Goal: Information Seeking & Learning: Check status

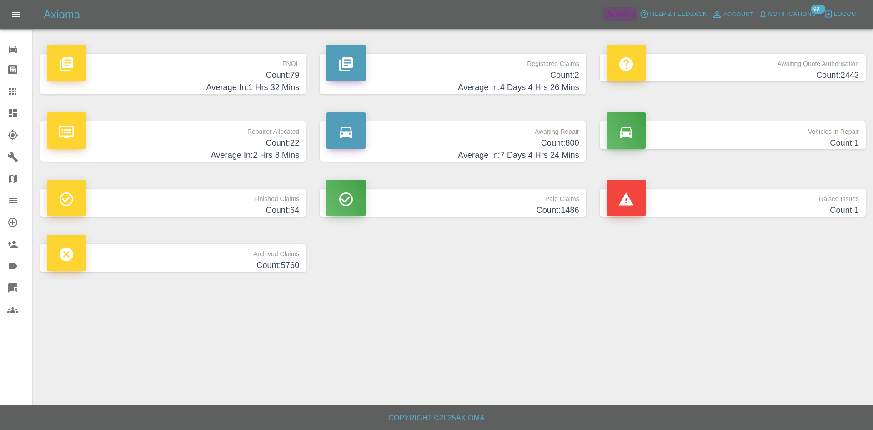
click at [606, 13] on icon at bounding box center [610, 14] width 9 height 9
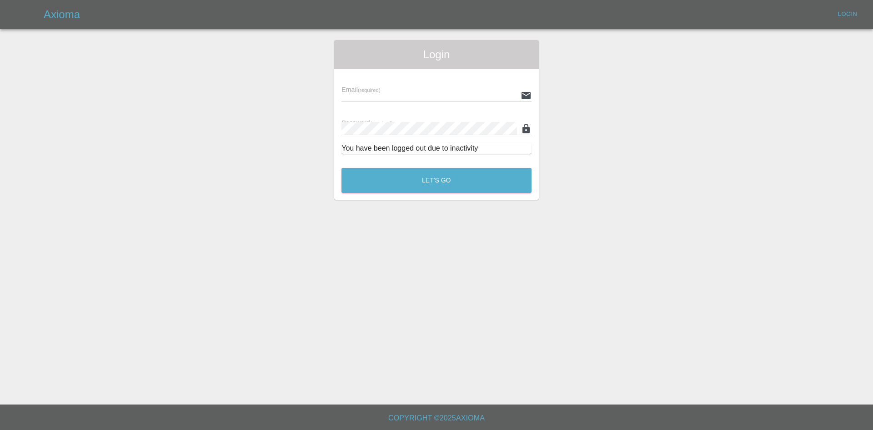
type input "alex.kennett@axioma.co.uk"
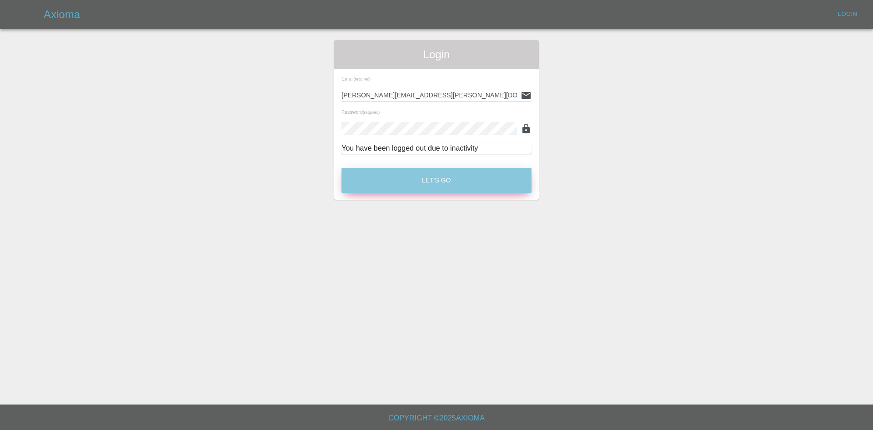
click at [418, 183] on button "Let's Go" at bounding box center [437, 180] width 190 height 25
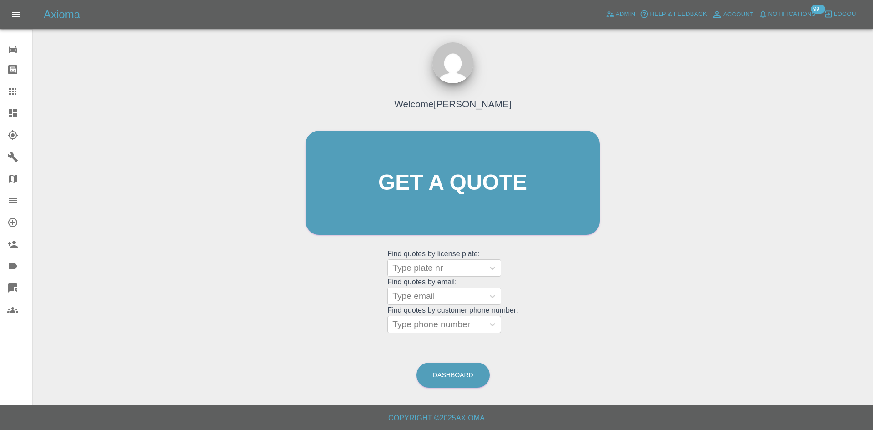
click at [7, 104] on link "Dashboard" at bounding box center [16, 113] width 32 height 22
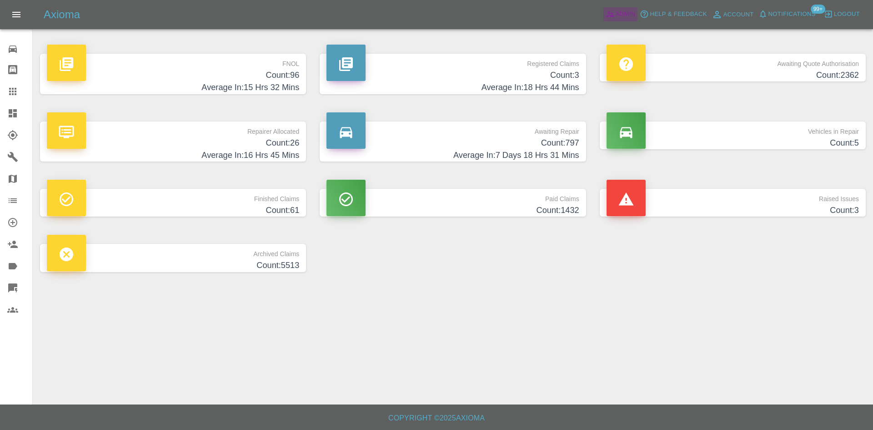
click at [621, 12] on span "Admin" at bounding box center [626, 14] width 20 height 10
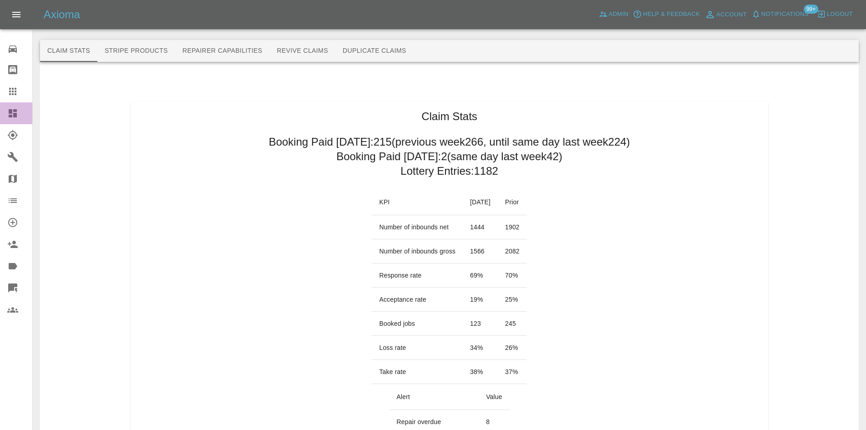
click at [0, 115] on link "Dashboard" at bounding box center [16, 113] width 32 height 22
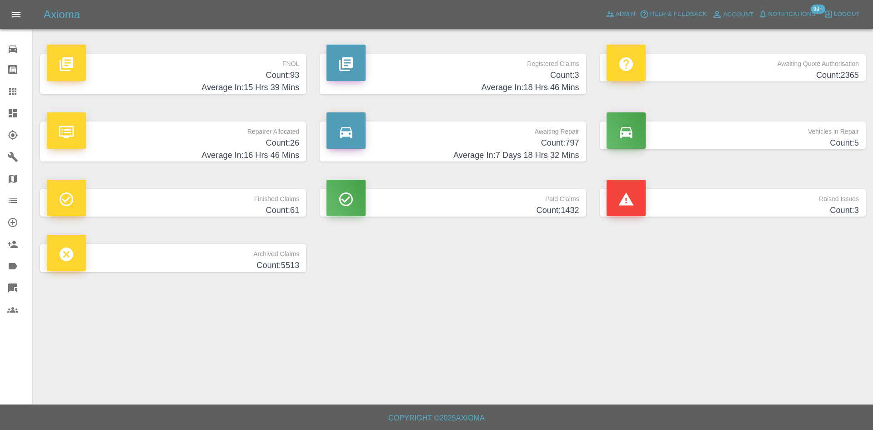
click at [462, 71] on h4 "Count: 3" at bounding box center [453, 75] width 252 height 12
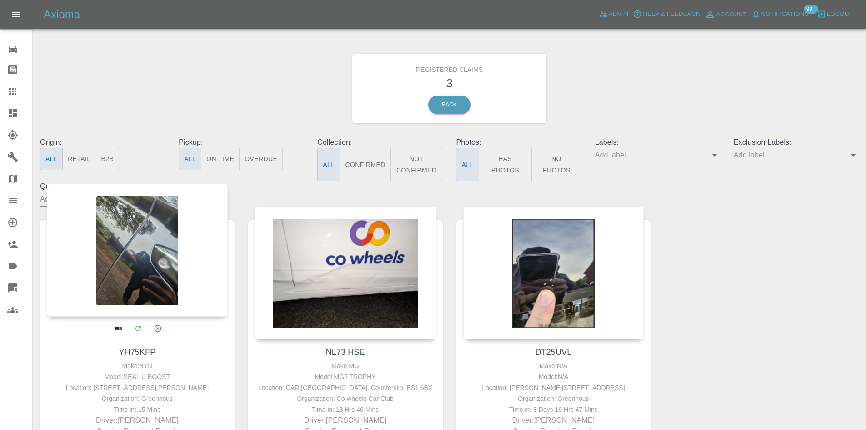
click at [138, 267] on div at bounding box center [137, 250] width 181 height 133
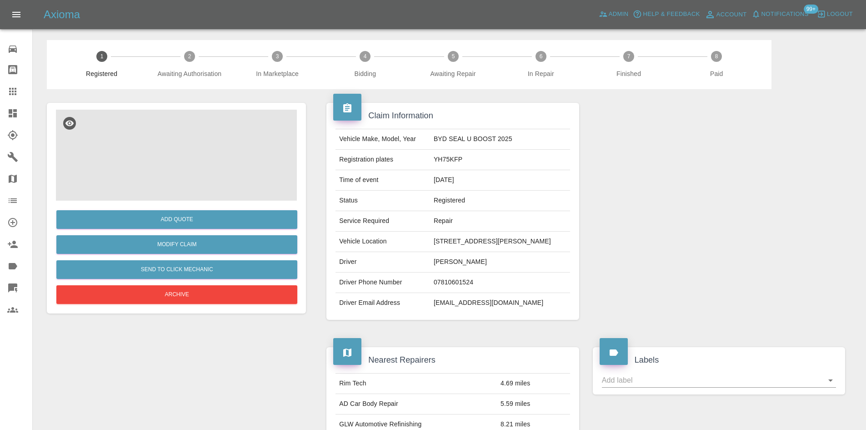
click at [210, 173] on img at bounding box center [176, 155] width 241 height 91
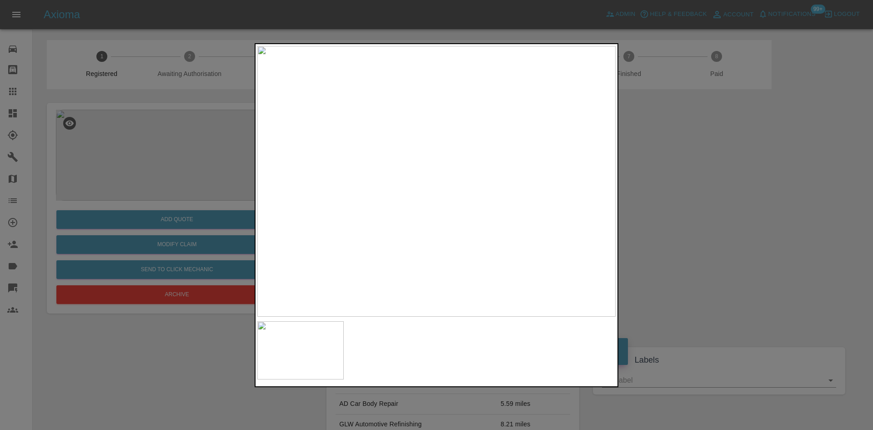
click at [464, 203] on img at bounding box center [436, 181] width 358 height 271
click at [464, 203] on img at bounding box center [354, 115] width 1075 height 812
click at [684, 208] on div at bounding box center [436, 215] width 873 height 430
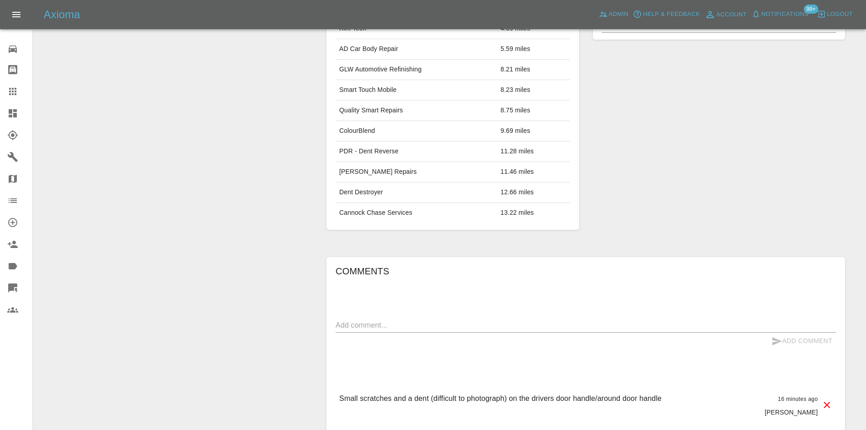
scroll to position [447, 0]
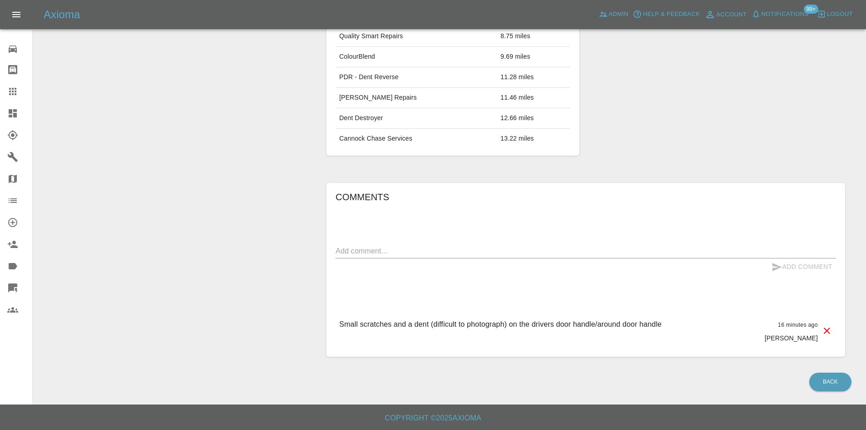
click at [9, 120] on link "Dashboard" at bounding box center [16, 113] width 32 height 22
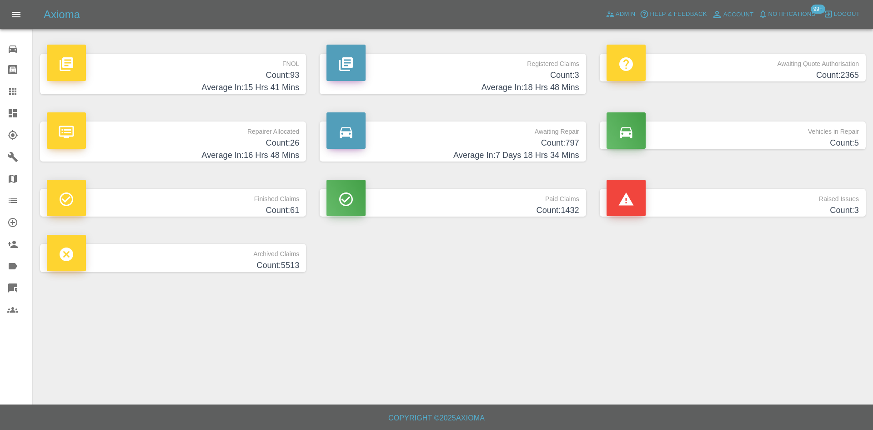
click at [7, 117] on icon at bounding box center [12, 113] width 11 height 11
drag, startPoint x: 454, startPoint y: 67, endPoint x: 332, endPoint y: 108, distance: 129.0
click at [454, 67] on p "Registered Claims" at bounding box center [453, 61] width 252 height 15
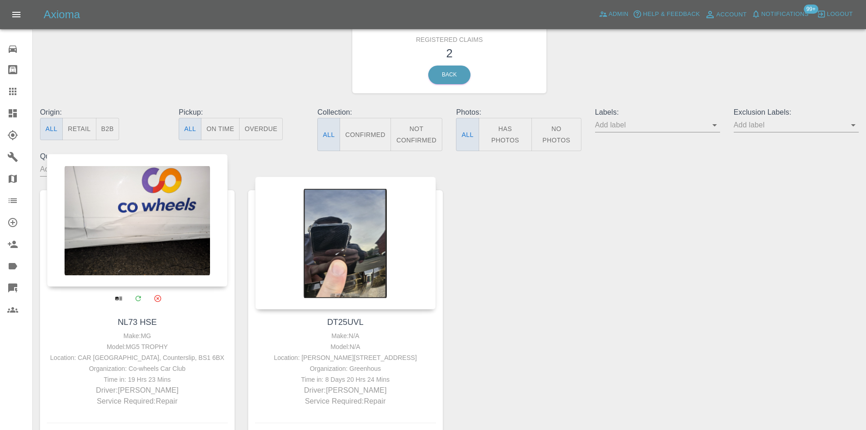
scroll to position [45, 0]
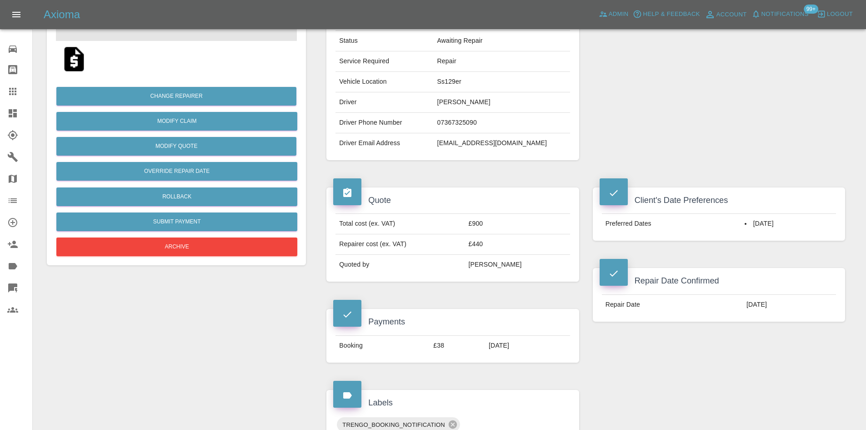
scroll to position [89, 0]
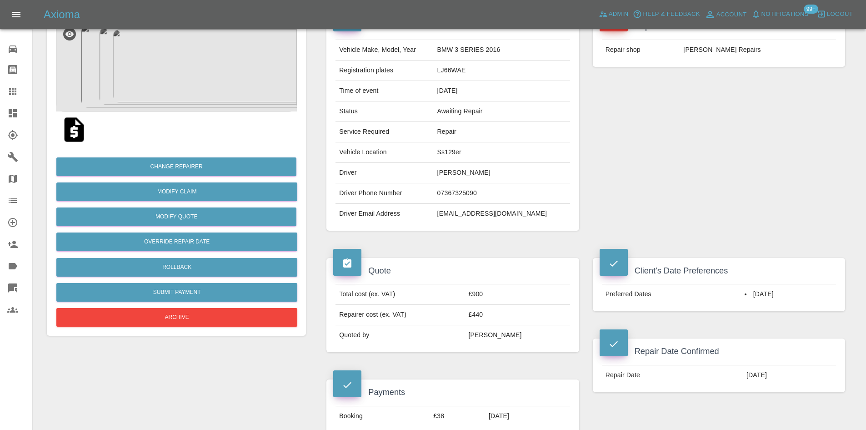
click at [165, 89] on img at bounding box center [176, 65] width 241 height 91
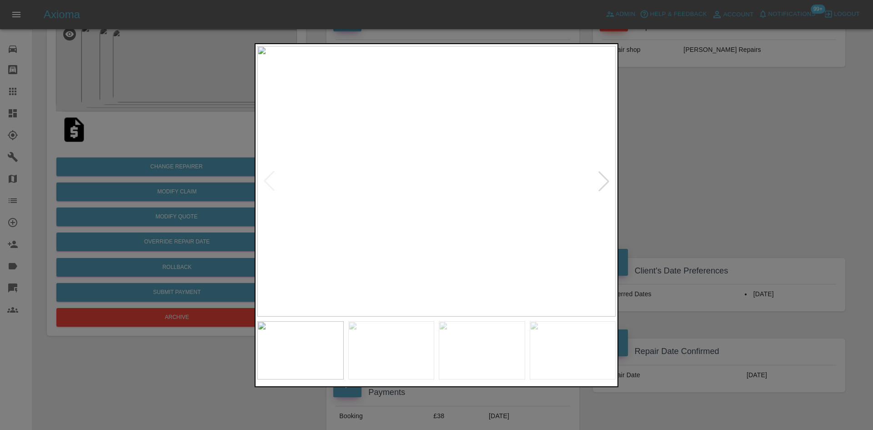
click at [600, 176] on div at bounding box center [604, 181] width 20 height 20
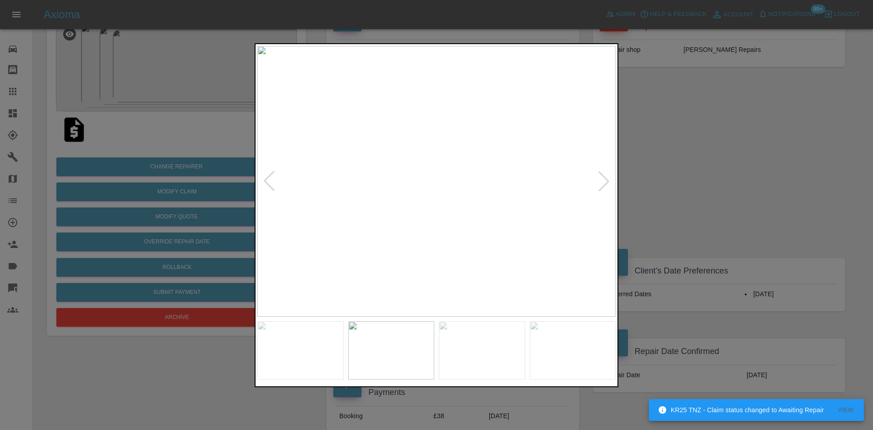
click at [600, 176] on div at bounding box center [604, 181] width 20 height 20
click at [600, 176] on img at bounding box center [436, 181] width 358 height 271
click at [771, 171] on div at bounding box center [436, 215] width 873 height 430
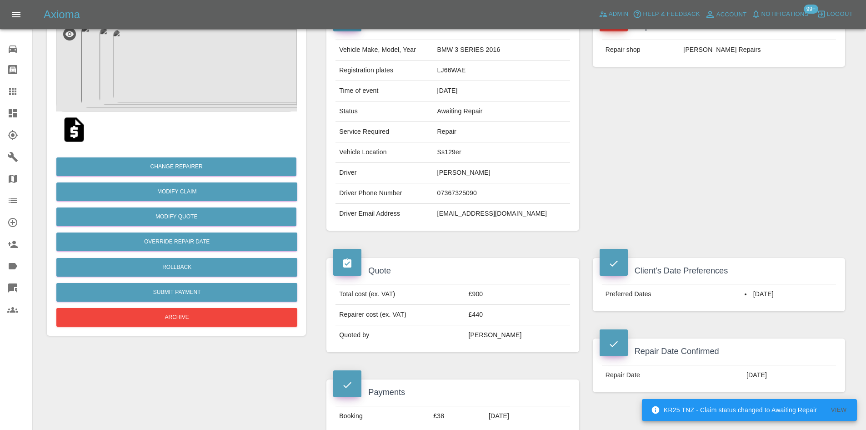
click at [471, 157] on td "Ss129er" at bounding box center [502, 152] width 136 height 20
copy td "Ss129er"
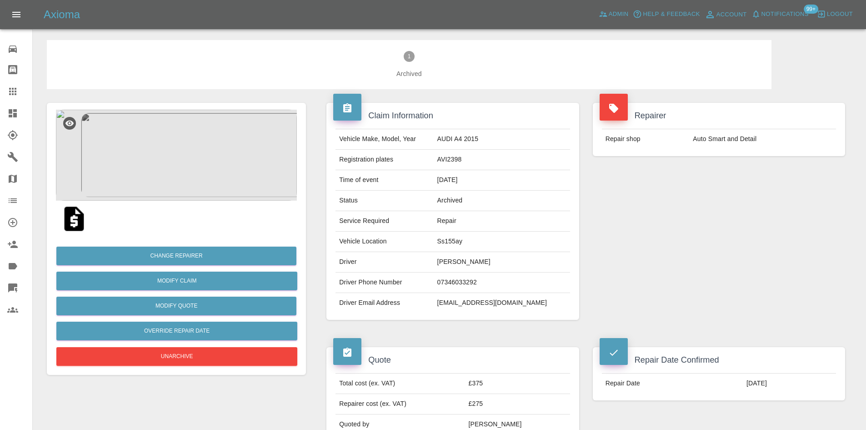
click at [139, 171] on img at bounding box center [176, 155] width 241 height 91
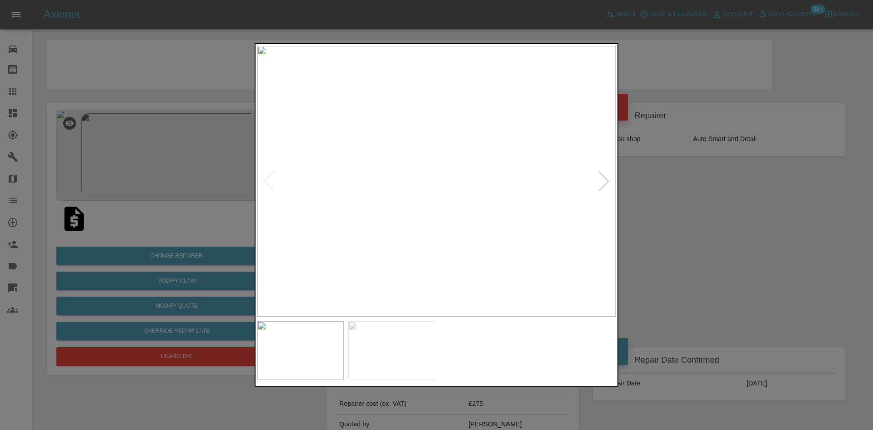
click at [429, 111] on img at bounding box center [436, 181] width 358 height 271
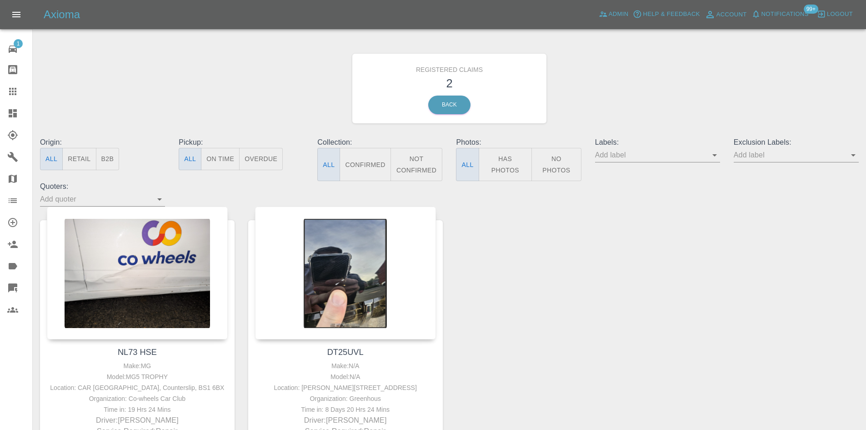
click at [28, 111] on div at bounding box center [19, 113] width 25 height 11
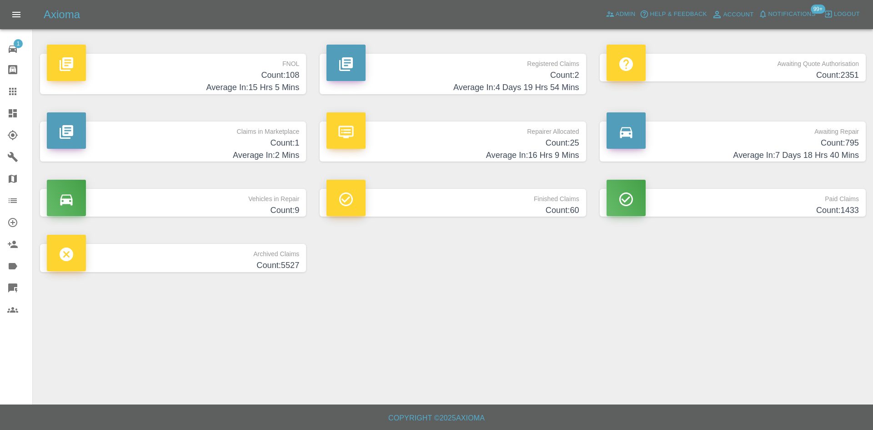
click at [791, 67] on p "Awaiting Quote Authorisation" at bounding box center [733, 61] width 252 height 15
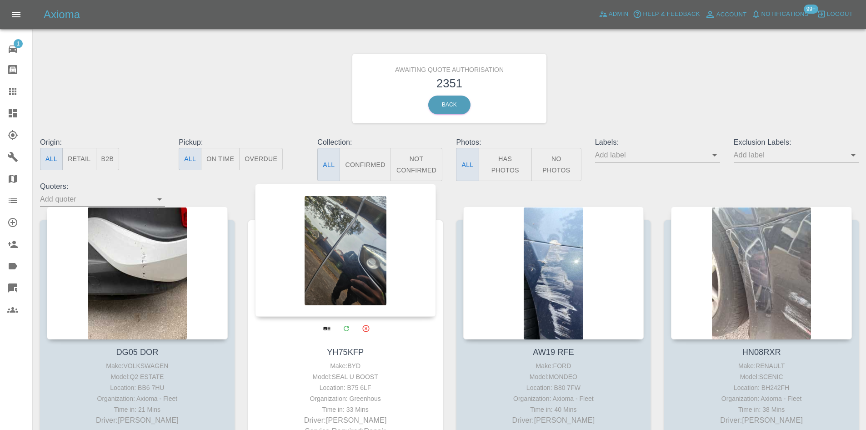
click at [314, 261] on div at bounding box center [345, 250] width 181 height 133
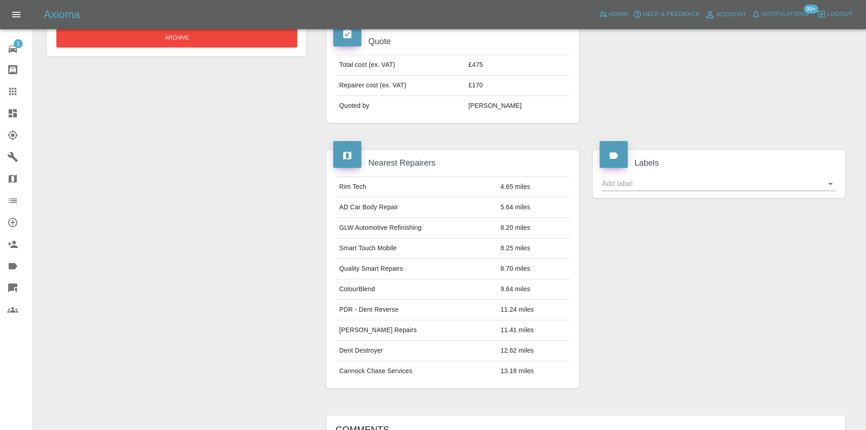
scroll to position [546, 0]
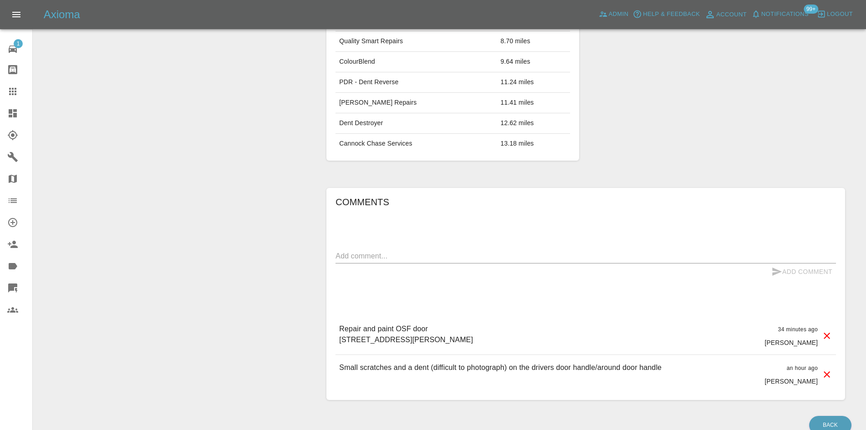
drag, startPoint x: 532, startPoint y: 340, endPoint x: 321, endPoint y: 350, distance: 211.7
click at [321, 350] on div "Comments x Add Comment Repair and paint OSF door 56, Hill Lane, Bassetts Pole, …" at bounding box center [586, 294] width 533 height 240
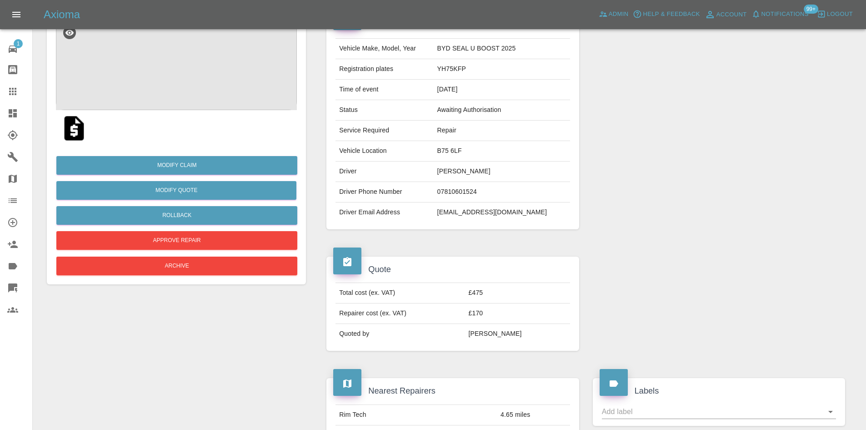
scroll to position [0, 0]
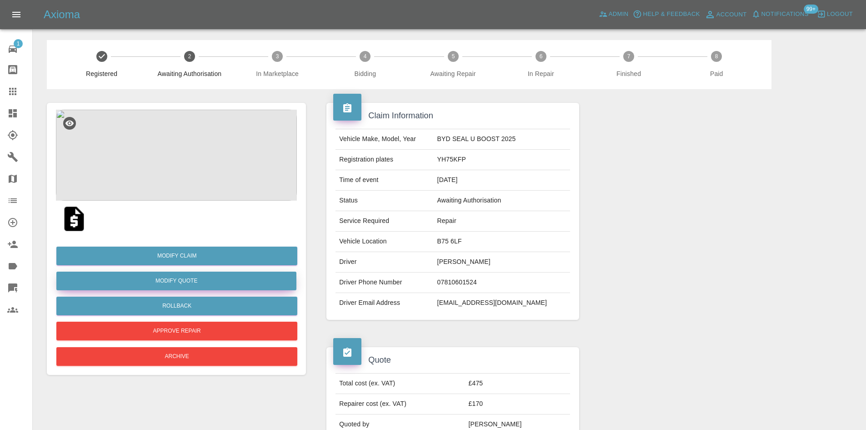
click at [218, 278] on button "Modify Quote" at bounding box center [176, 281] width 240 height 19
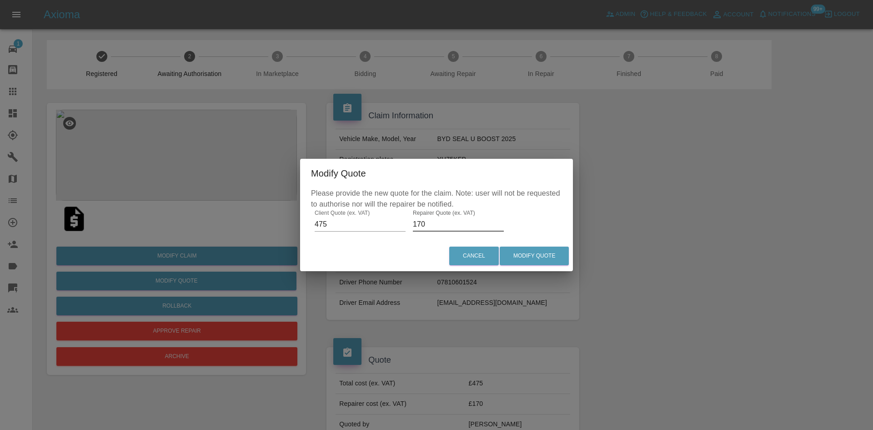
click at [470, 223] on input "170" at bounding box center [458, 224] width 91 height 15
click at [468, 222] on input "170" at bounding box center [458, 224] width 91 height 15
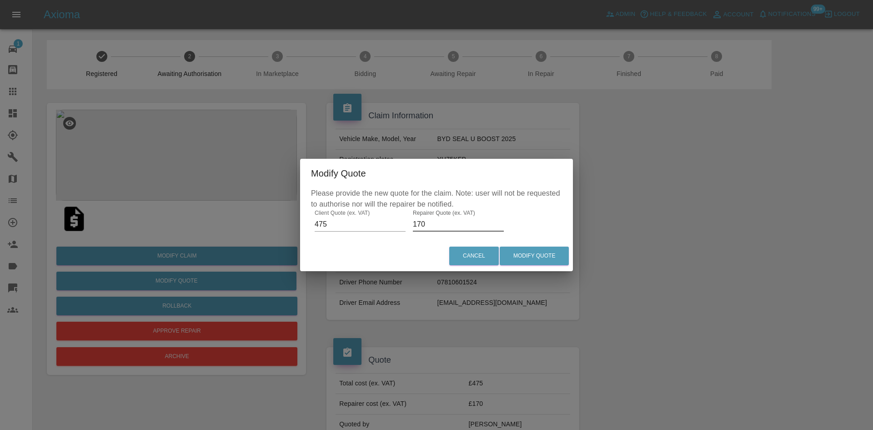
click at [468, 222] on input "170" at bounding box center [458, 224] width 91 height 15
type input "300"
click at [552, 256] on button "Modify Quote" at bounding box center [534, 256] width 69 height 19
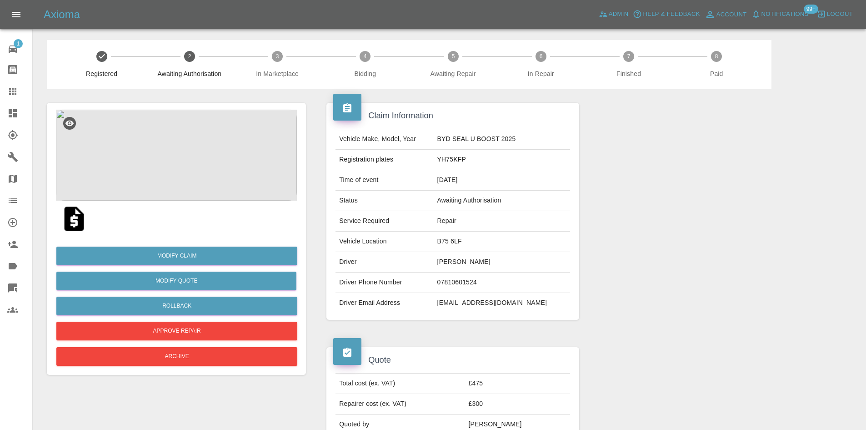
click at [497, 167] on td "YH75KFP" at bounding box center [502, 160] width 136 height 20
click at [496, 166] on td "YH75KFP" at bounding box center [502, 160] width 136 height 20
click at [7, 121] on link "Dashboard" at bounding box center [16, 113] width 32 height 22
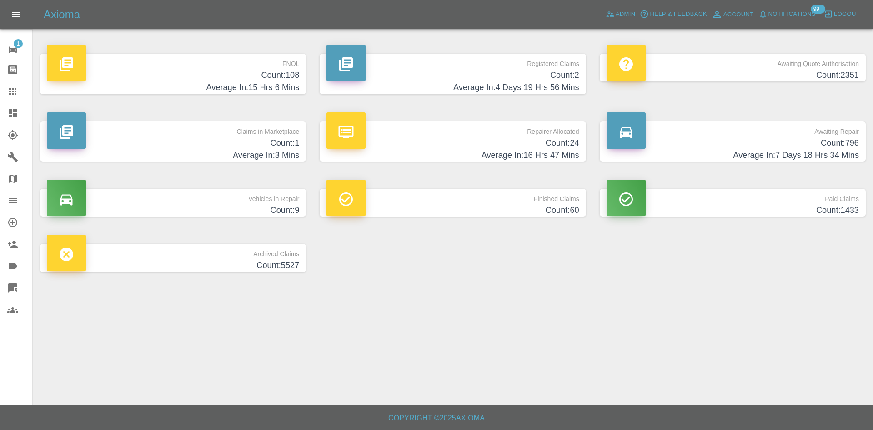
click at [719, 66] on p "Awaiting Quote Authorisation" at bounding box center [733, 61] width 252 height 15
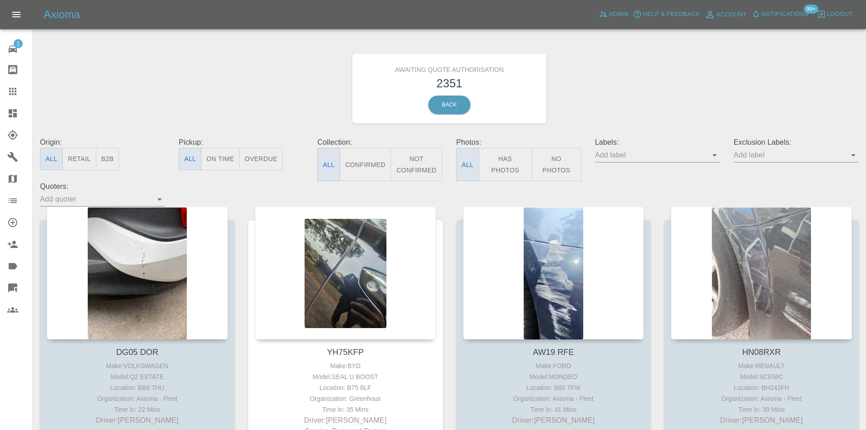
click at [108, 162] on button "B2B" at bounding box center [108, 159] width 24 height 22
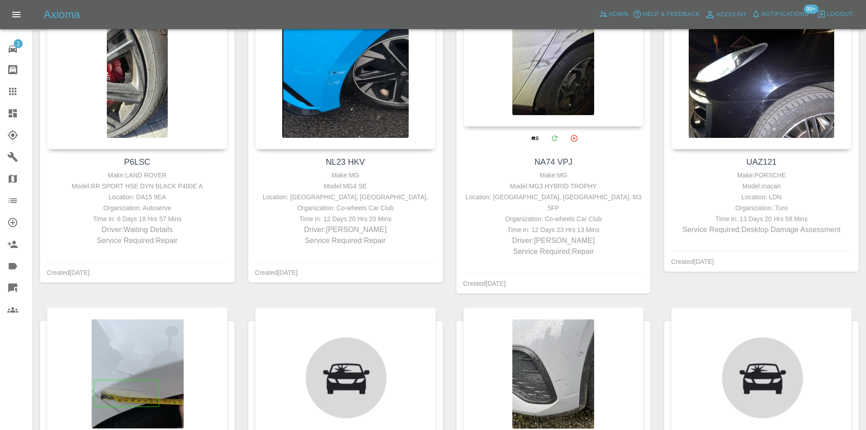
scroll to position [758, 0]
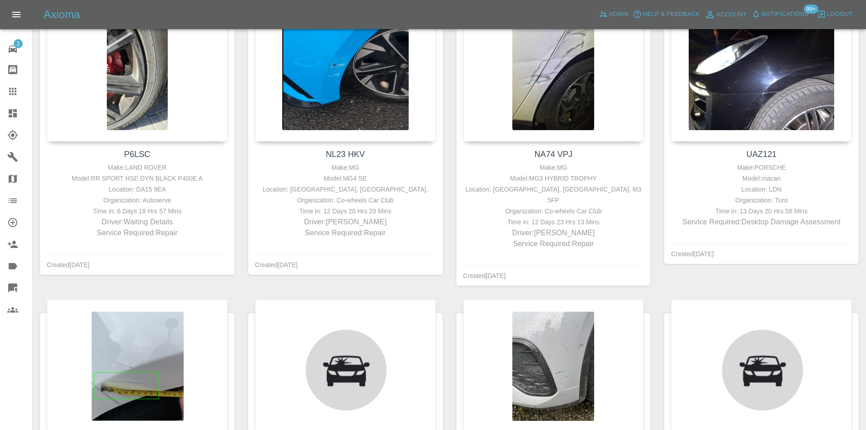
click at [1, 109] on link "Dashboard" at bounding box center [16, 113] width 32 height 22
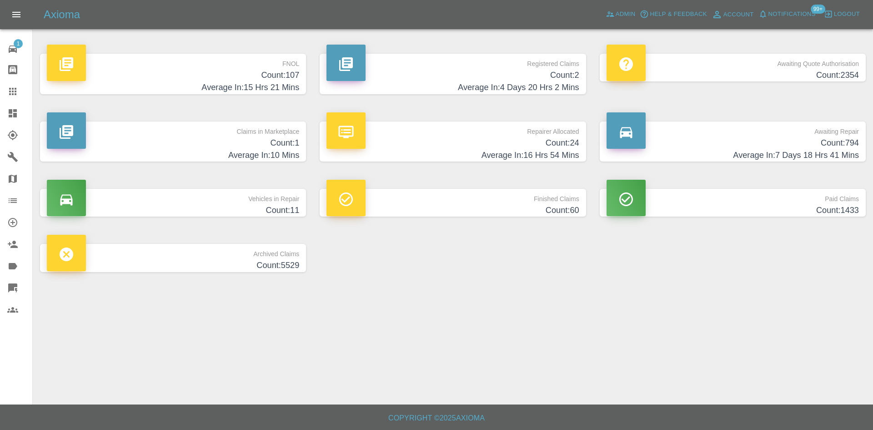
click at [503, 143] on h4 "Count: 24" at bounding box center [453, 143] width 252 height 12
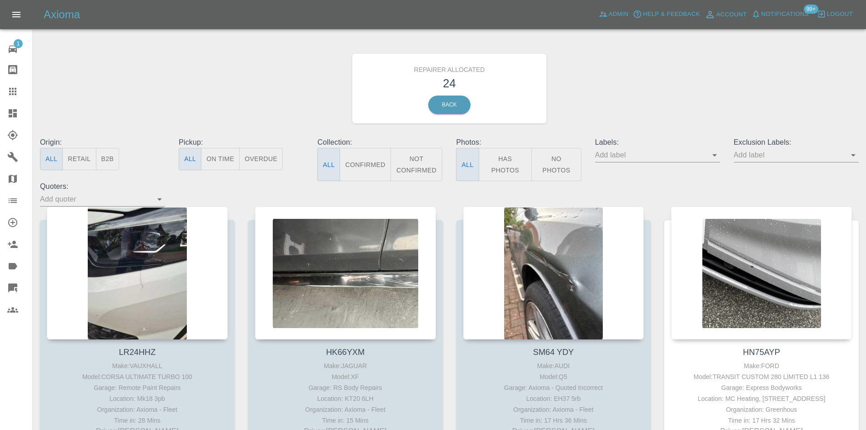
click at [110, 172] on div "Origin: All Retail B2B" at bounding box center [102, 159] width 139 height 44
click at [109, 162] on button "B2B" at bounding box center [108, 159] width 24 height 22
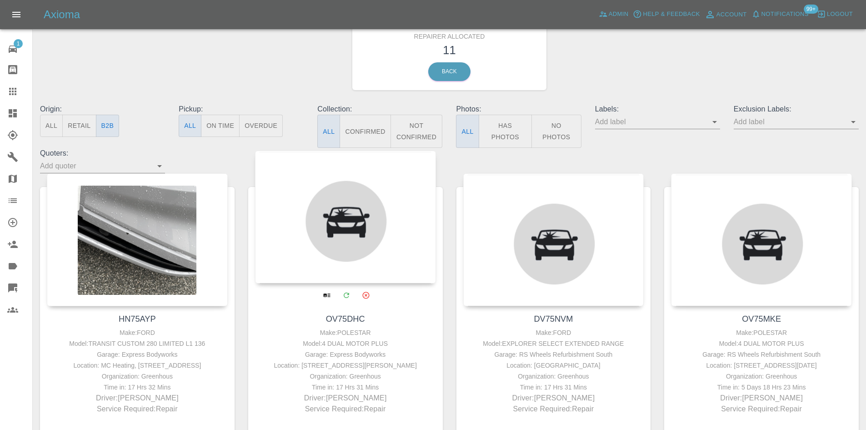
scroll to position [91, 0]
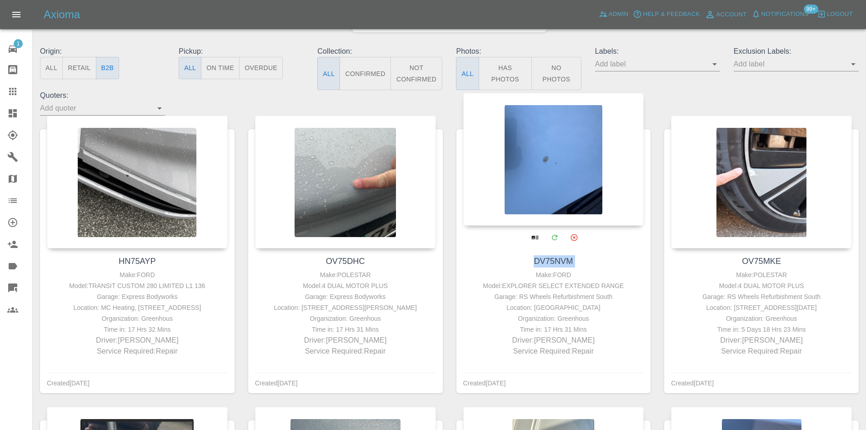
drag, startPoint x: 460, startPoint y: 267, endPoint x: 464, endPoint y: 271, distance: 6.1
click at [462, 272] on div "DV75NVM Make: FORD Model: EXPLORER SELECT EXTENDED RANGE Garage: RS Wheels Refu…" at bounding box center [554, 305] width 195 height 115
click at [464, 271] on div "DV75NVM Make: FORD Model: EXPLORER SELECT EXTENDED RANGE Garage: RS Wheels Refu…" at bounding box center [554, 305] width 195 height 115
drag, startPoint x: 611, startPoint y: 297, endPoint x: 492, endPoint y: 296, distance: 118.7
click at [492, 296] on div "Garage: RS Wheels Refurbishment South" at bounding box center [554, 296] width 176 height 11
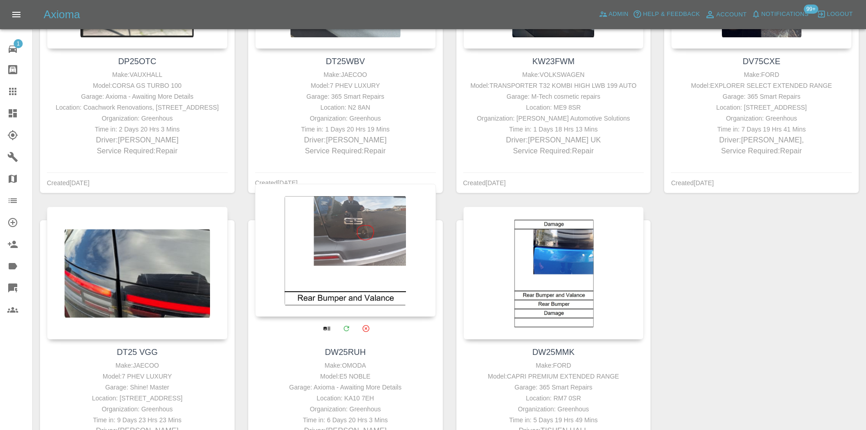
scroll to position [718, 0]
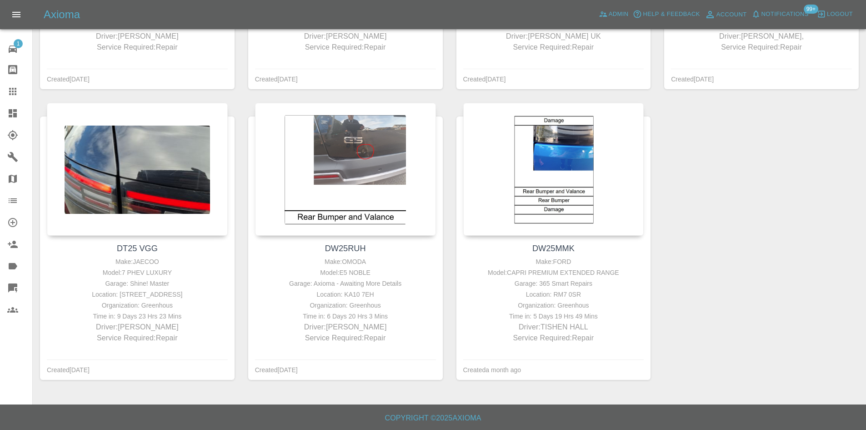
click at [13, 116] on icon at bounding box center [13, 113] width 8 height 8
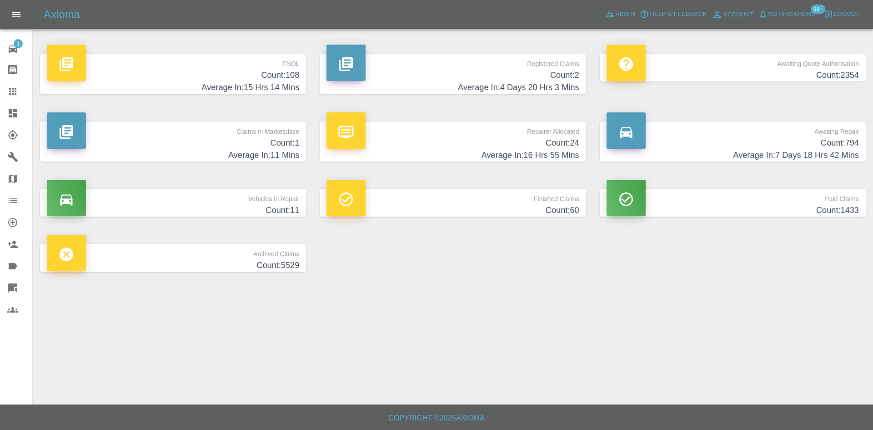
click at [713, 139] on h4 "Count: 794" at bounding box center [733, 143] width 252 height 12
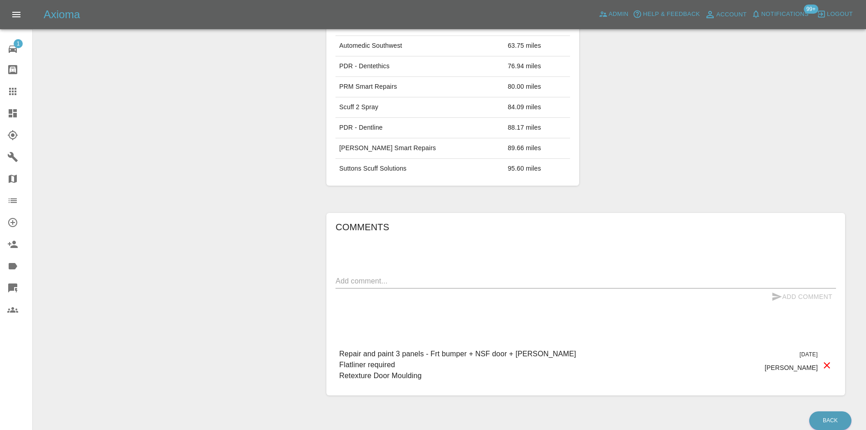
scroll to position [560, 0]
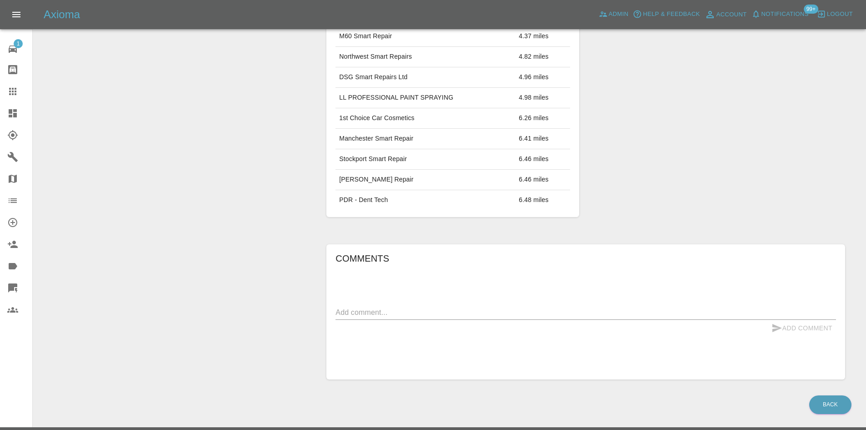
scroll to position [492, 0]
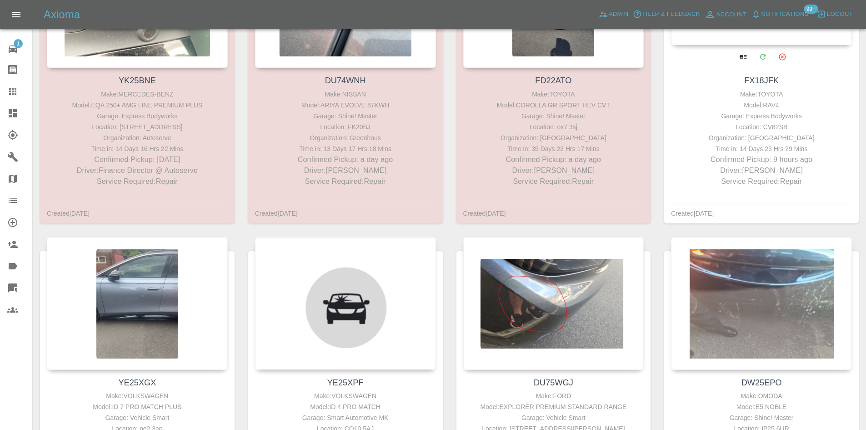
scroll to position [364, 0]
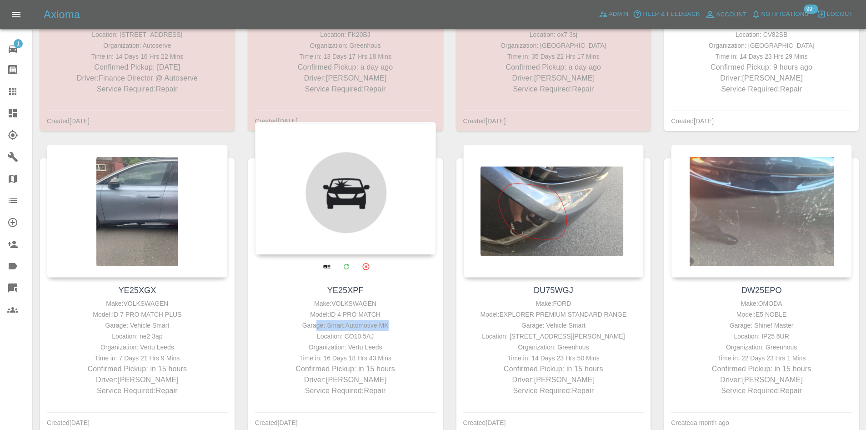
drag, startPoint x: 399, startPoint y: 323, endPoint x: 317, endPoint y: 328, distance: 82.0
click at [317, 328] on div "Garage: Smart Automotive MK" at bounding box center [345, 325] width 176 height 11
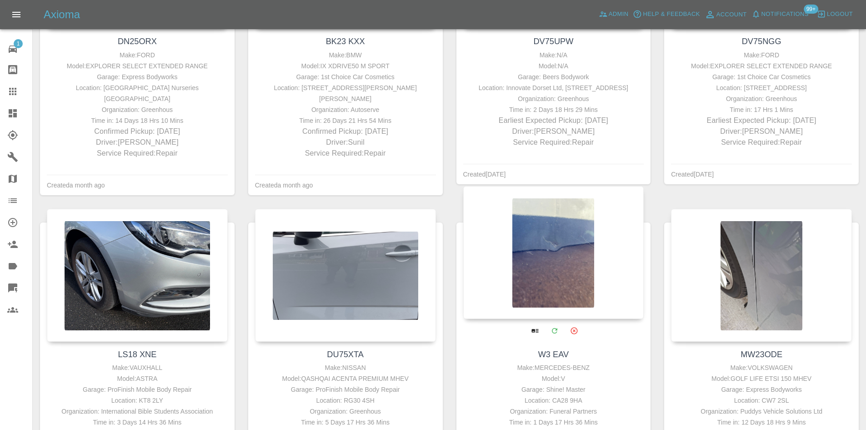
scroll to position [1203, 0]
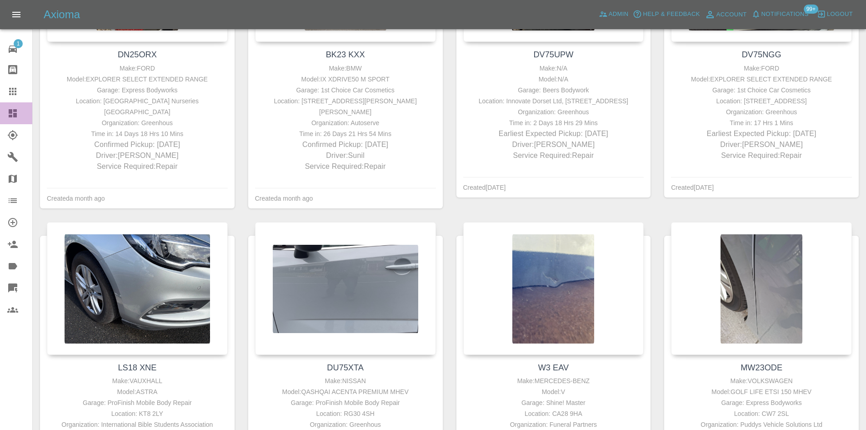
click at [7, 121] on link "Dashboard" at bounding box center [16, 113] width 32 height 22
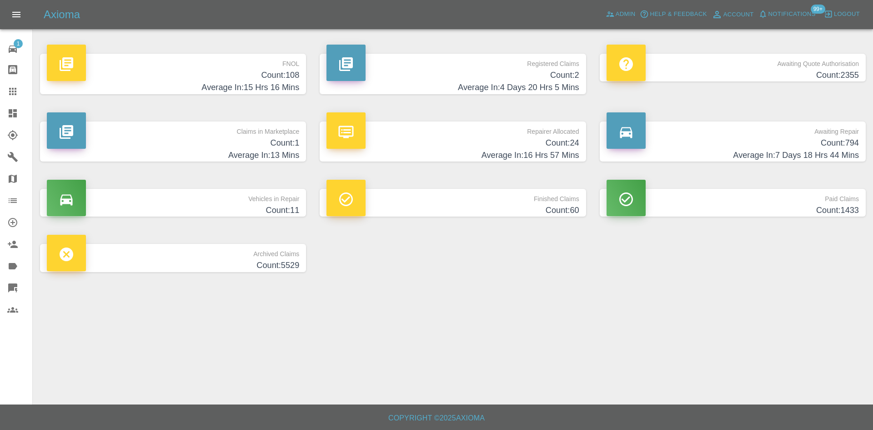
click at [255, 85] on h4 "Average In: 15 Hrs 16 Mins" at bounding box center [173, 87] width 252 height 12
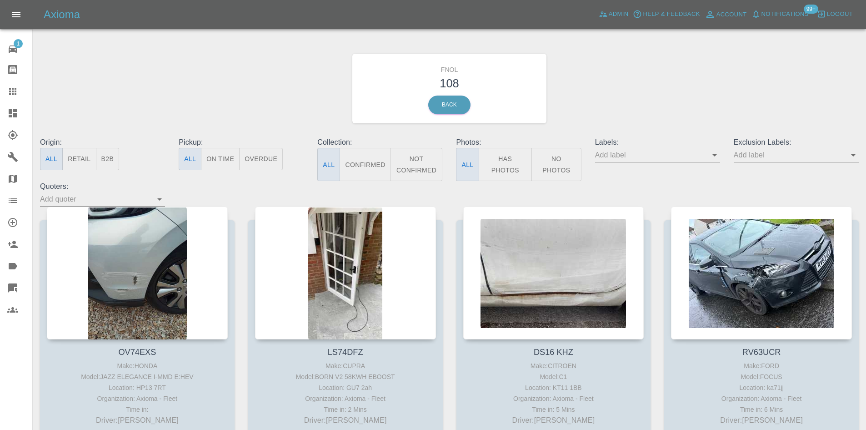
click at [563, 166] on button "No Photos" at bounding box center [557, 164] width 50 height 33
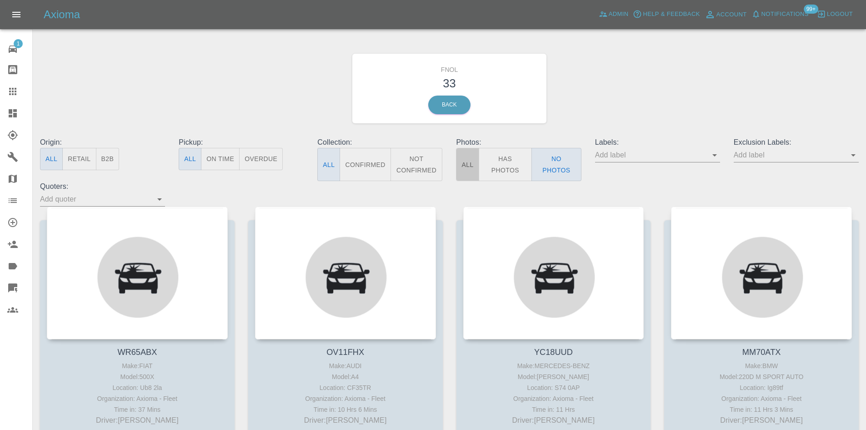
click at [469, 171] on button "All" at bounding box center [467, 164] width 23 height 33
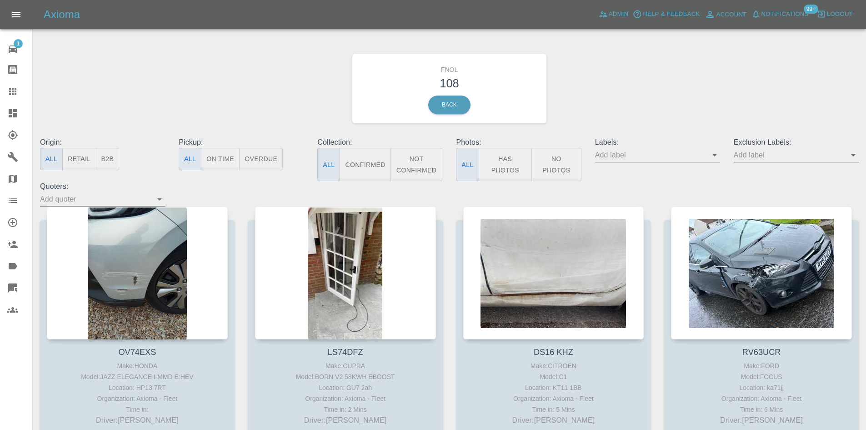
click at [13, 111] on icon at bounding box center [12, 113] width 11 height 11
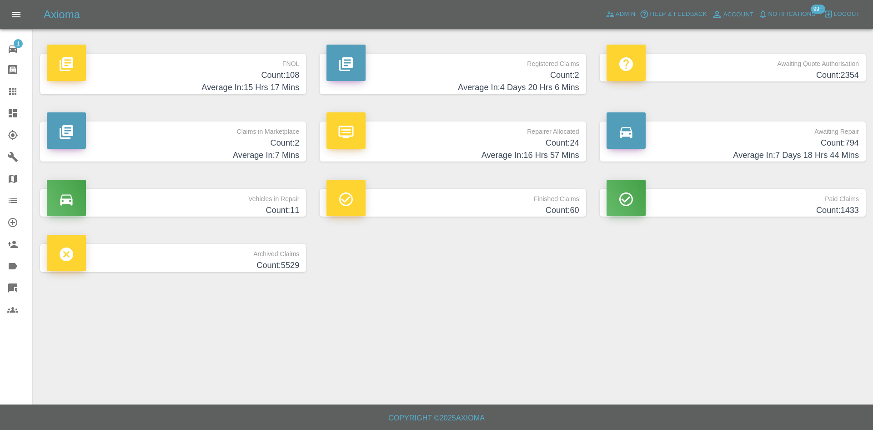
click at [480, 134] on p "Repairer Allocated" at bounding box center [453, 128] width 252 height 15
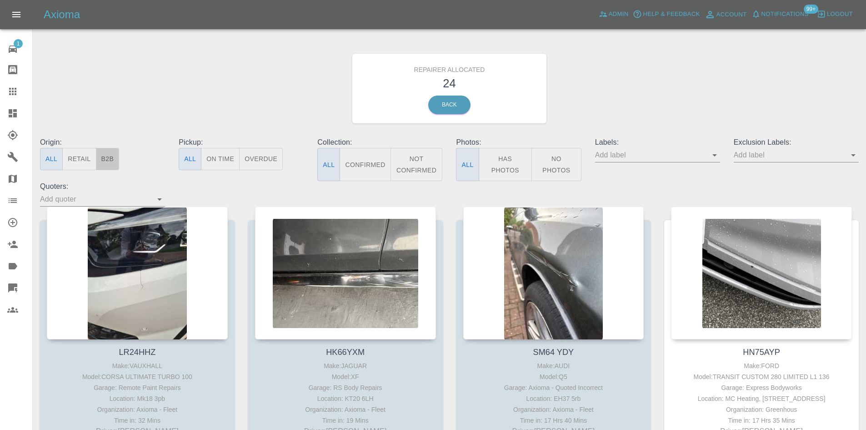
click at [103, 159] on button "B2B" at bounding box center [108, 159] width 24 height 22
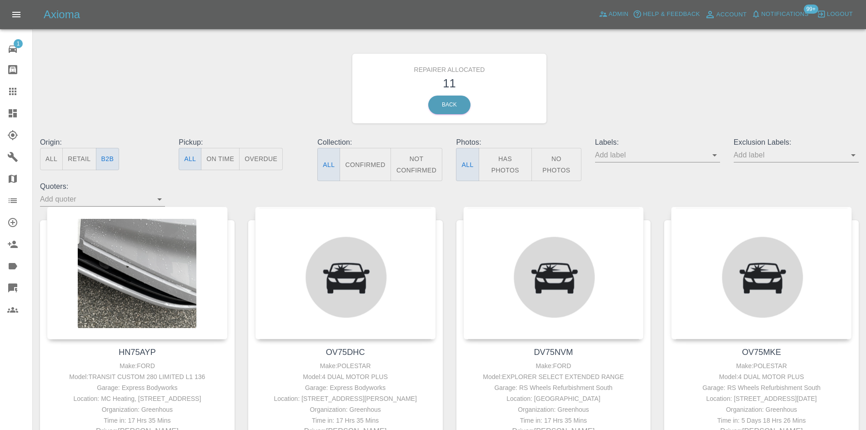
click at [69, 156] on button "Retail" at bounding box center [79, 159] width 34 height 22
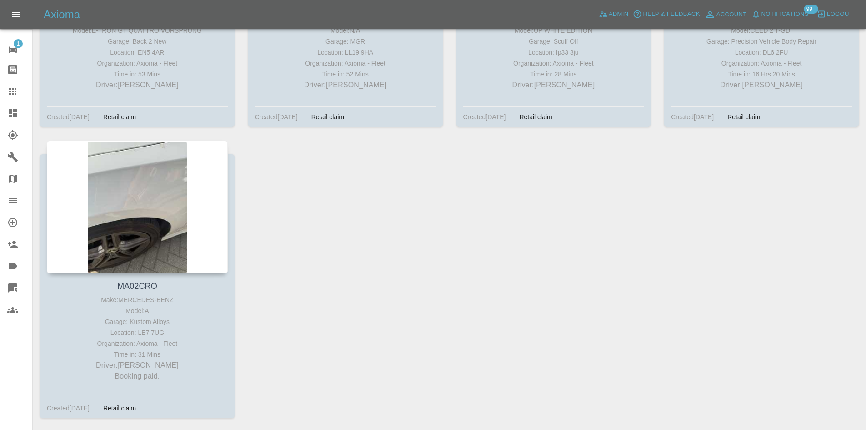
scroll to position [910, 0]
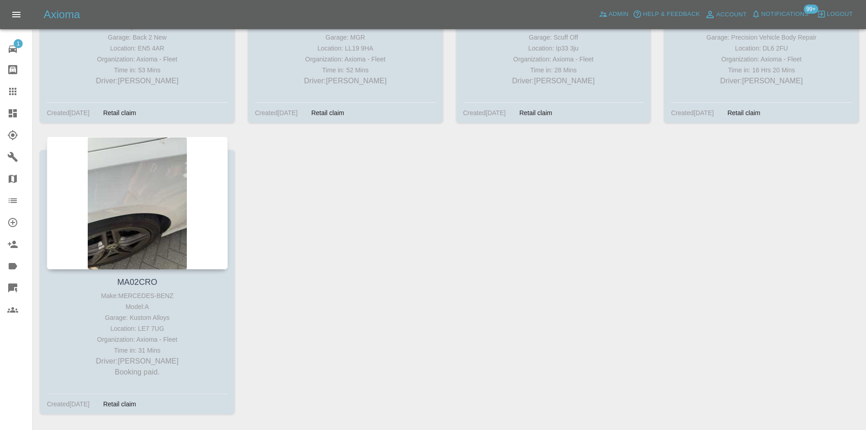
click at [19, 117] on div at bounding box center [19, 113] width 25 height 11
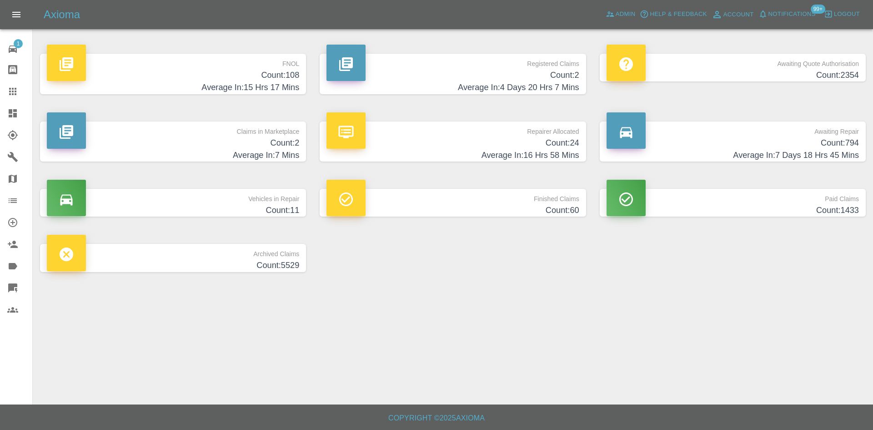
click at [627, 5] on div "Axioma Admin Help & Feedback Account Notifications 99+ Logout" at bounding box center [436, 14] width 873 height 29
click at [625, 13] on span "Admin" at bounding box center [626, 14] width 20 height 10
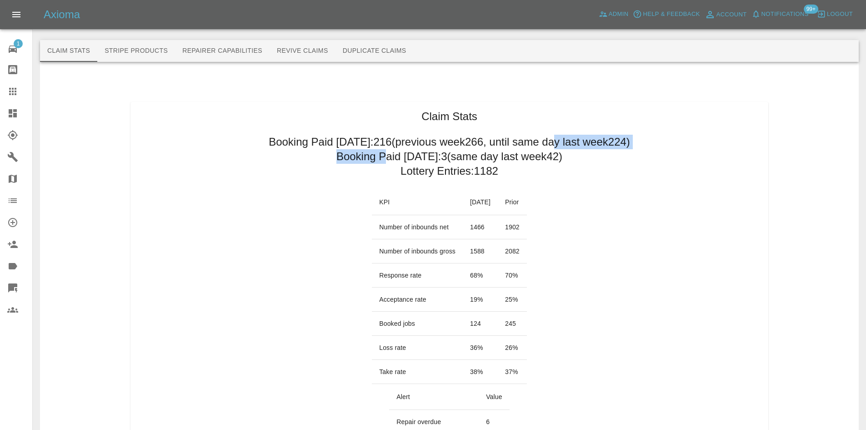
drag, startPoint x: 574, startPoint y: 158, endPoint x: 384, endPoint y: 160, distance: 190.1
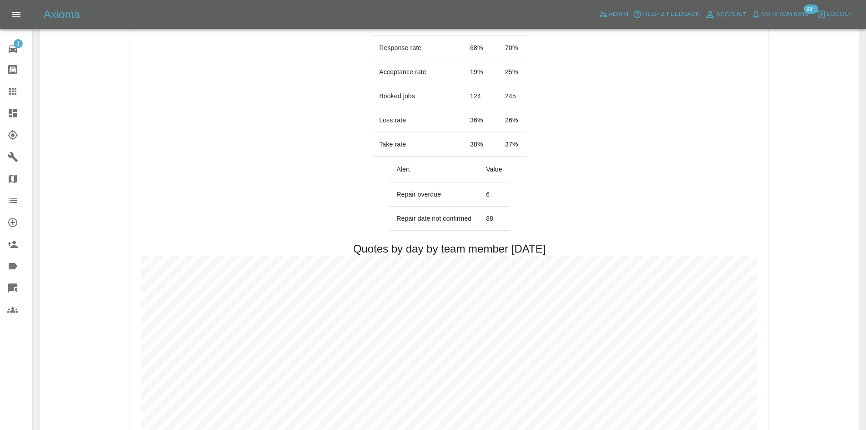
click at [488, 218] on td "88" at bounding box center [494, 218] width 31 height 24
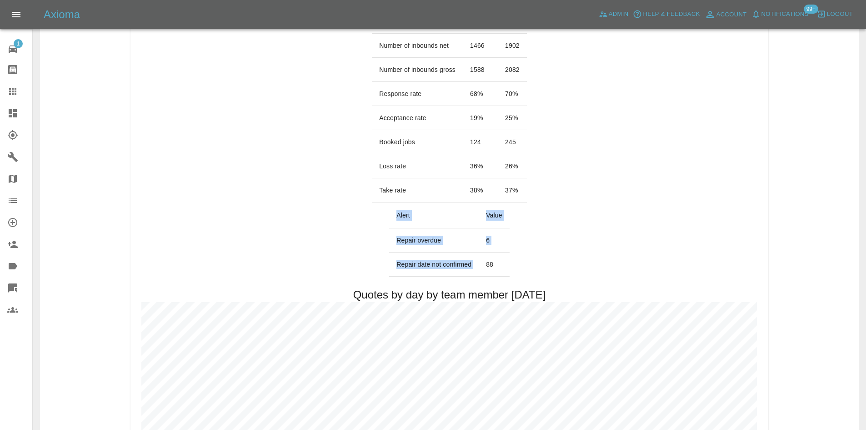
scroll to position [0, 0]
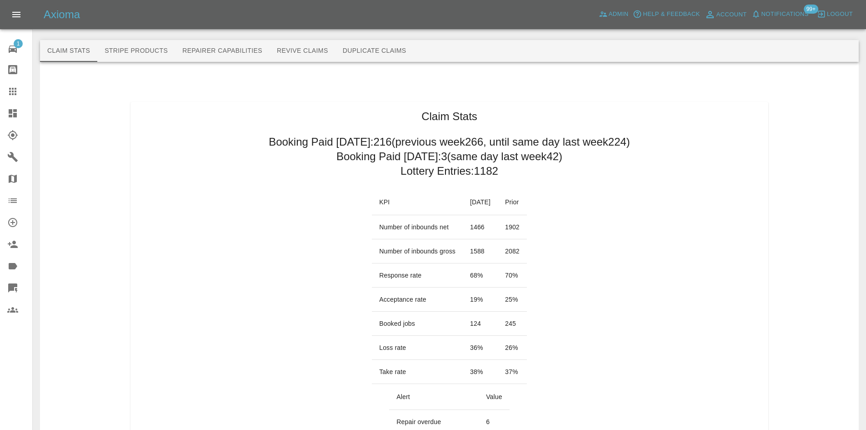
drag, startPoint x: 509, startPoint y: 169, endPoint x: 498, endPoint y: 156, distance: 17.7
click at [385, 135] on h2 "Booking Paid since Saturday: 216 (previous week 266 , until same day last week …" at bounding box center [450, 142] width 362 height 15
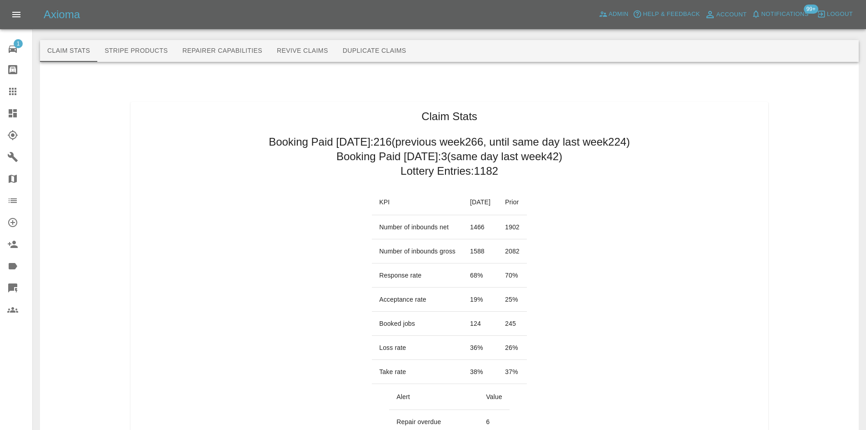
click at [385, 135] on h2 "Booking Paid since Saturday: 216 (previous week 266 , until same day last week …" at bounding box center [450, 142] width 362 height 15
click at [630, 141] on h2 "Booking Paid since Saturday: 216 (previous week 266 , until same day last week …" at bounding box center [450, 142] width 362 height 15
click at [404, 146] on h2 "Booking Paid since Saturday: 216 (previous week 266 , until same day last week …" at bounding box center [450, 142] width 362 height 15
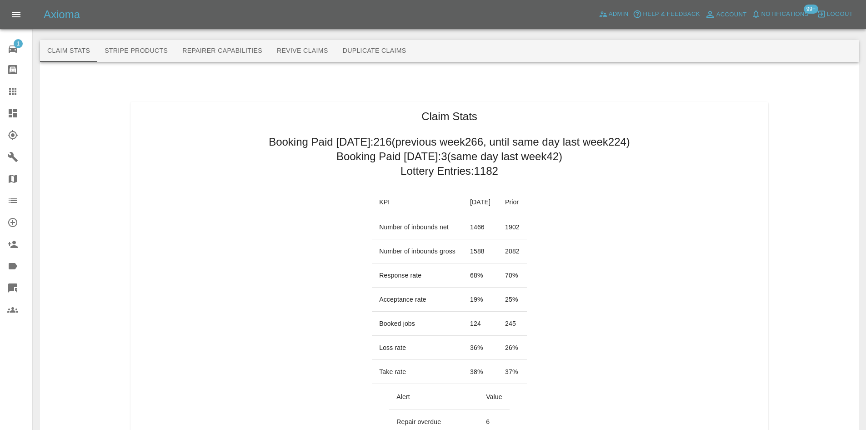
click at [404, 146] on h2 "Booking Paid since Saturday: 216 (previous week 266 , until same day last week …" at bounding box center [450, 142] width 362 height 15
click at [391, 140] on h2 "Booking Paid since Saturday: 216 (previous week 266 , until same day last week …" at bounding box center [450, 142] width 362 height 15
click at [393, 139] on h2 "Booking Paid since Saturday: 216 (previous week 266 , until same day last week …" at bounding box center [450, 142] width 362 height 15
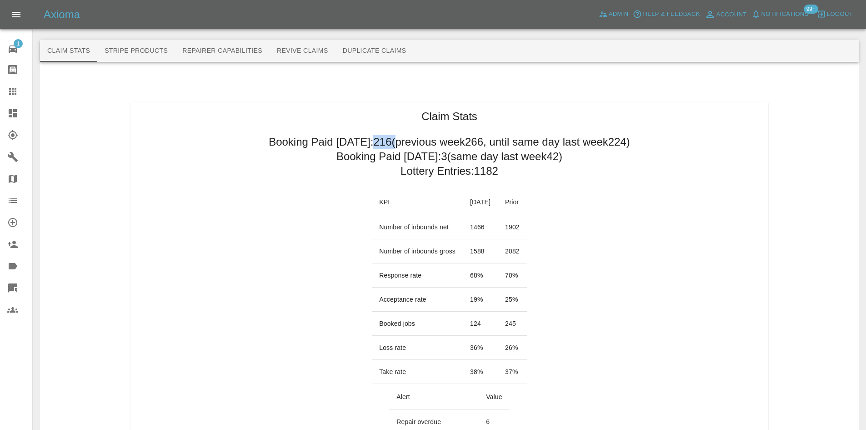
click at [393, 139] on h2 "Booking Paid since Saturday: 216 (previous week 266 , until same day last week …" at bounding box center [450, 142] width 362 height 15
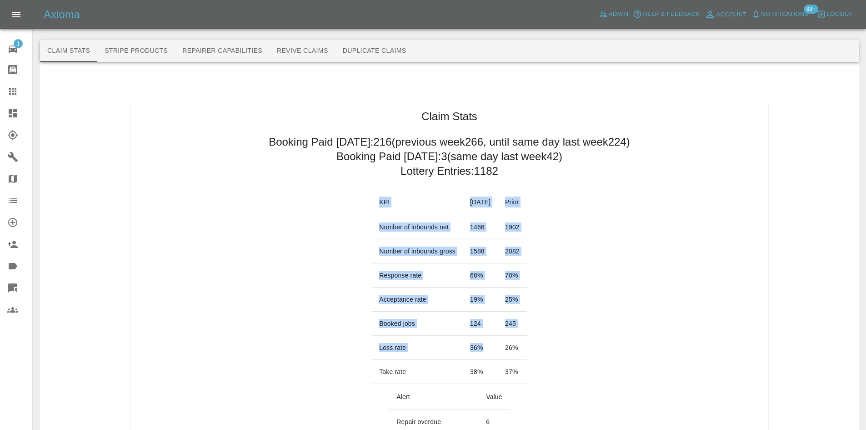
drag, startPoint x: 508, startPoint y: 350, endPoint x: 558, endPoint y: 362, distance: 51.5
click at [527, 351] on td "26 %" at bounding box center [512, 348] width 29 height 24
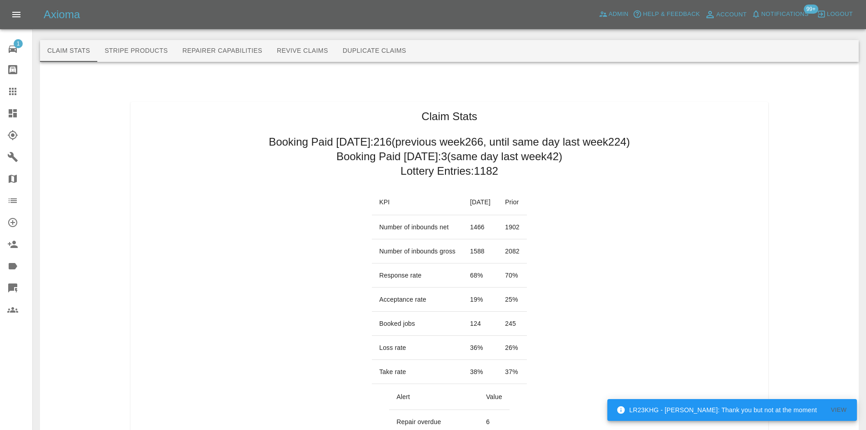
click at [527, 351] on td "26 %" at bounding box center [512, 348] width 29 height 24
click at [3, 110] on link "Dashboard" at bounding box center [16, 113] width 32 height 22
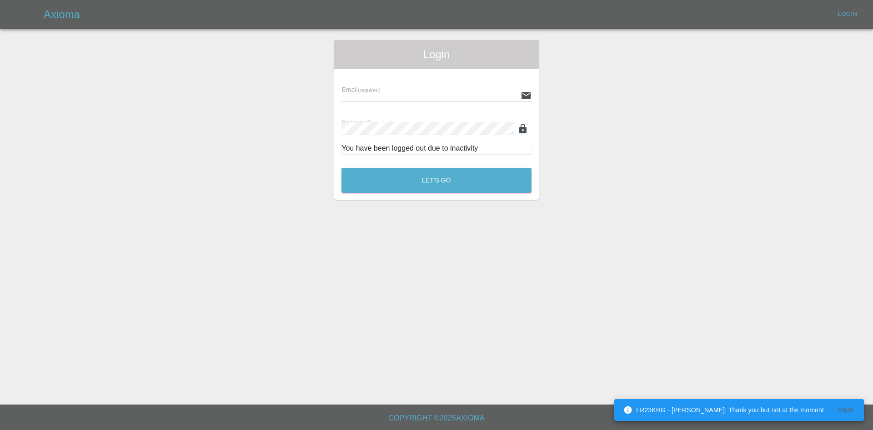
type input "alex.kennett@axioma.co.uk"
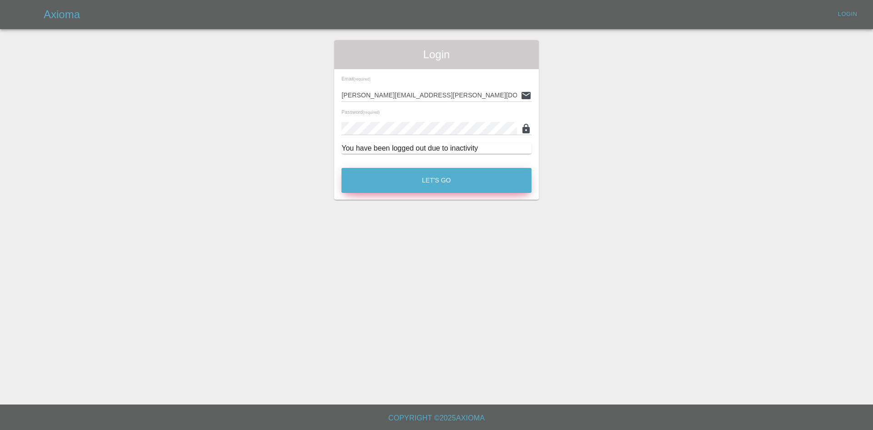
click at [460, 181] on button "Let's Go" at bounding box center [437, 180] width 190 height 25
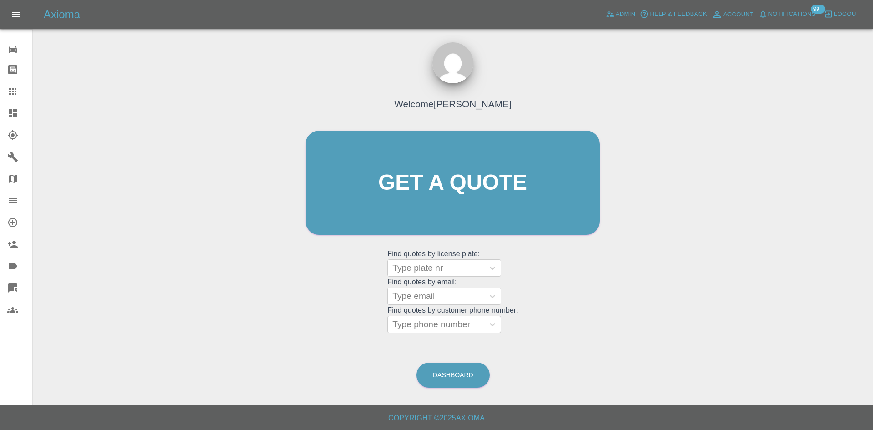
click at [804, 10] on span "Notifications" at bounding box center [792, 14] width 47 height 10
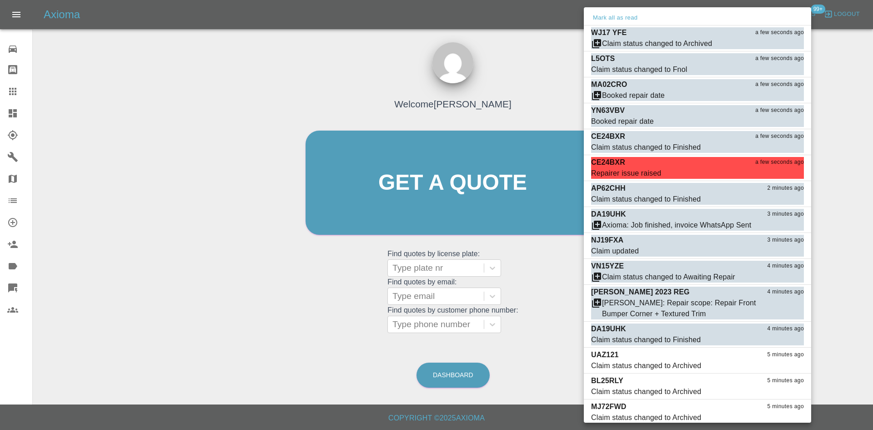
click at [82, 156] on div at bounding box center [436, 215] width 873 height 430
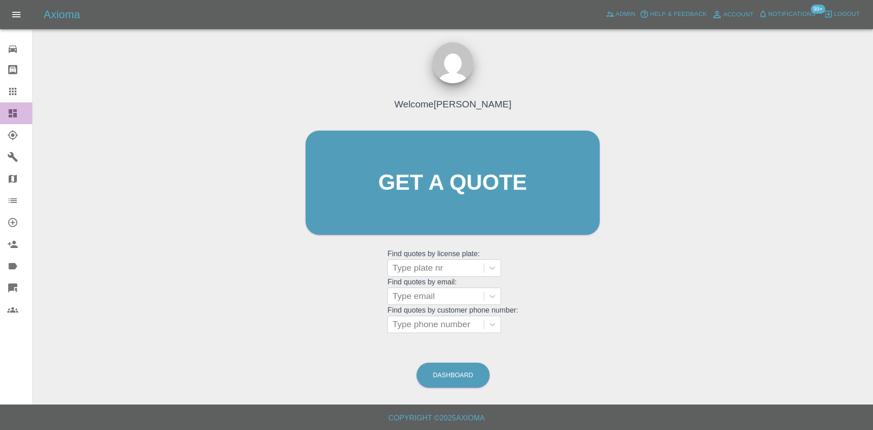
click at [5, 109] on link "Dashboard" at bounding box center [16, 113] width 32 height 22
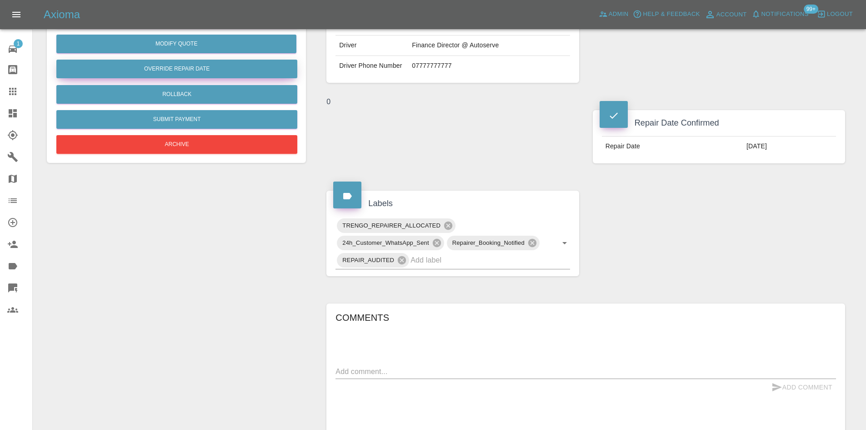
scroll to position [136, 0]
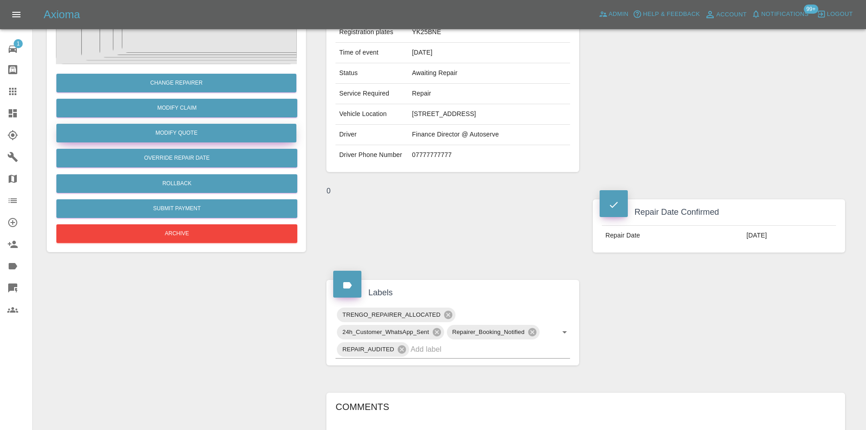
click at [179, 135] on button "Modify Quote" at bounding box center [176, 133] width 240 height 19
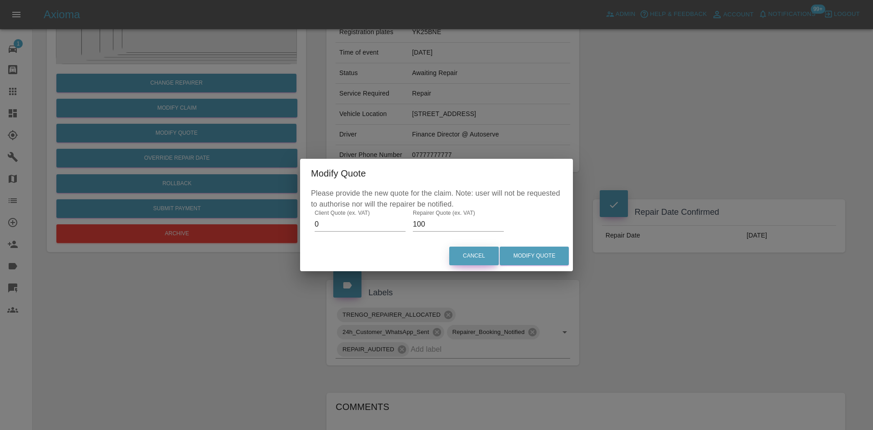
click at [466, 258] on button "Cancel" at bounding box center [474, 256] width 50 height 19
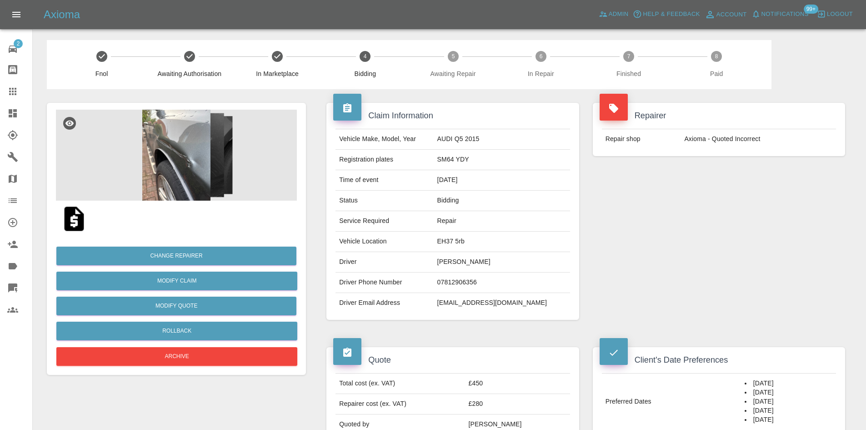
click at [171, 171] on img at bounding box center [176, 155] width 241 height 91
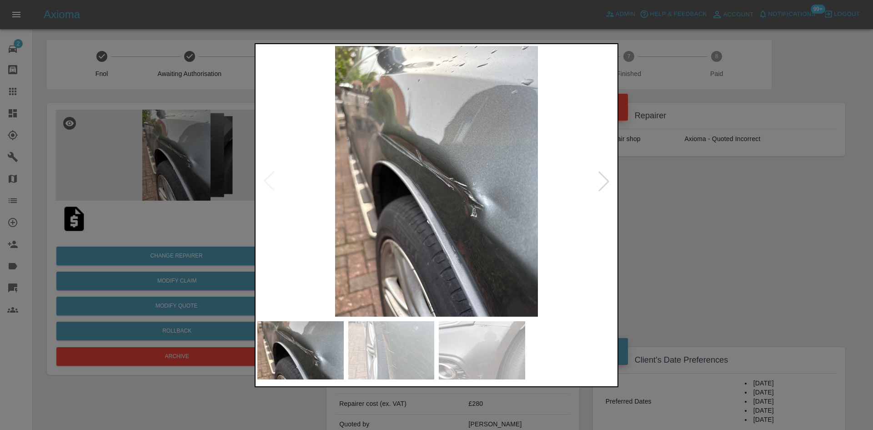
click at [602, 179] on div at bounding box center [604, 181] width 20 height 20
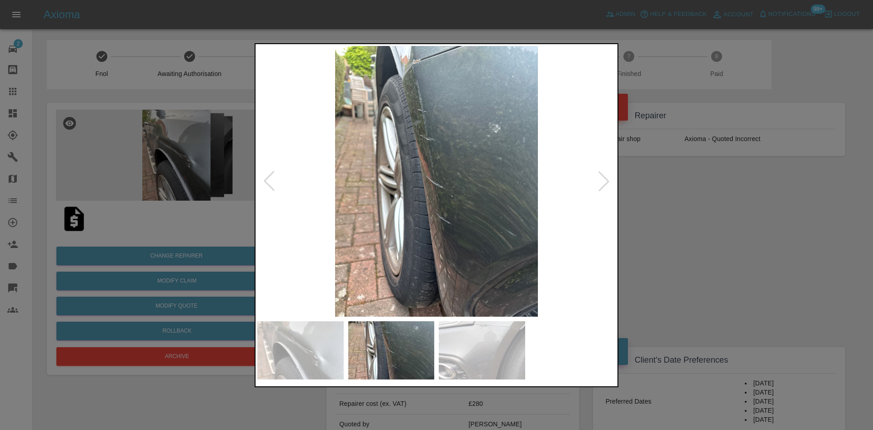
click at [602, 179] on div at bounding box center [604, 181] width 20 height 20
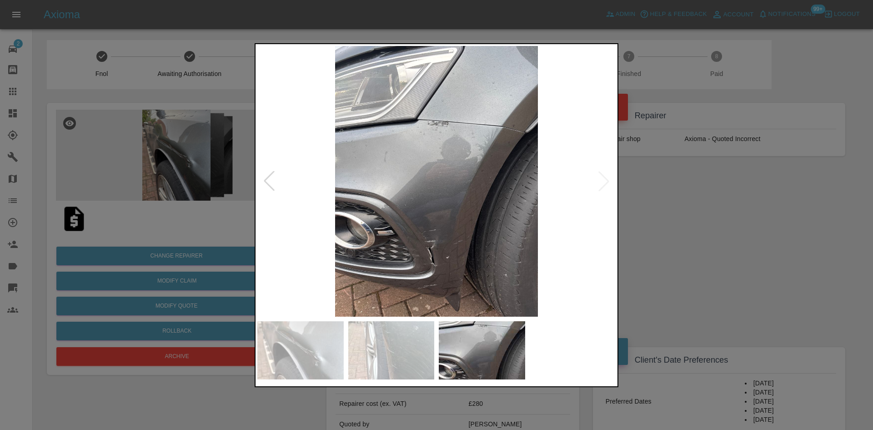
click at [602, 179] on img at bounding box center [436, 181] width 358 height 271
click at [697, 199] on div at bounding box center [436, 215] width 873 height 430
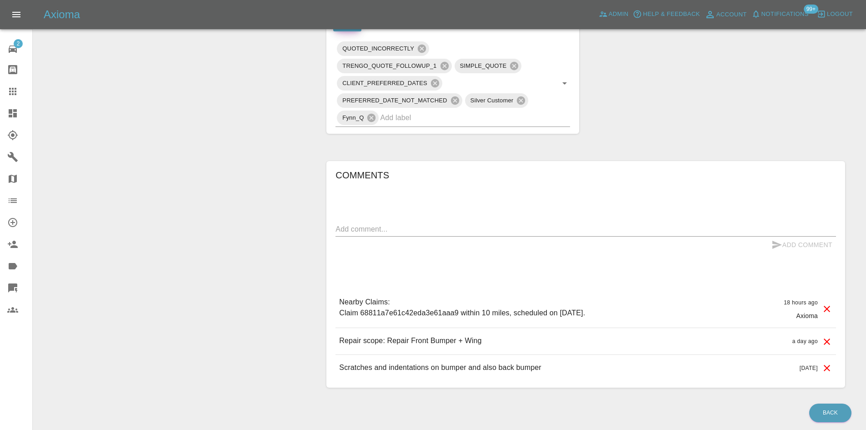
scroll to position [486, 0]
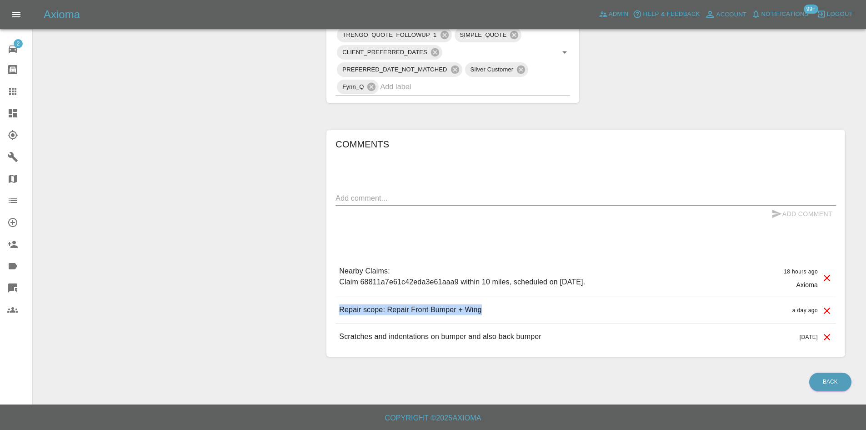
drag, startPoint x: 513, startPoint y: 320, endPoint x: 335, endPoint y: 322, distance: 178.3
click at [335, 322] on div "Comments x Add Comment Nearby Claims: Claim 68811a7e61c42eda3e61aaa9 within 10 …" at bounding box center [586, 243] width 519 height 226
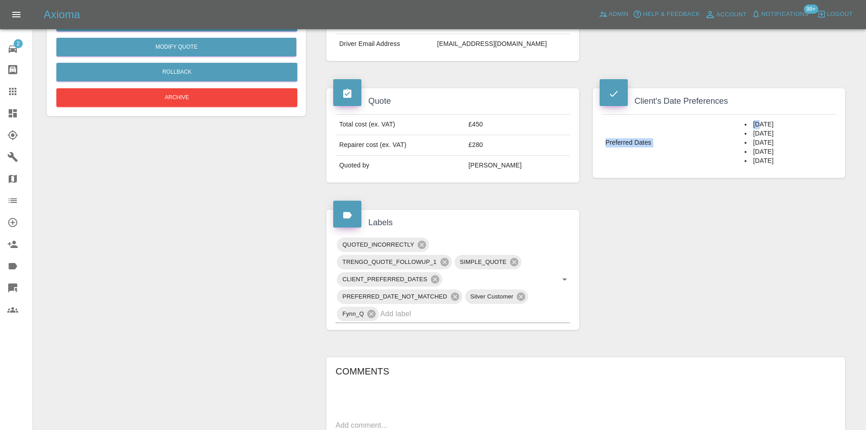
drag, startPoint x: 746, startPoint y: 127, endPoint x: 751, endPoint y: 189, distance: 62.1
click at [751, 189] on div "Client's Date Preferences Preferred Dates 16/10/2025 22/10/2025 23/10/2025 29/1…" at bounding box center [719, 133] width 266 height 117
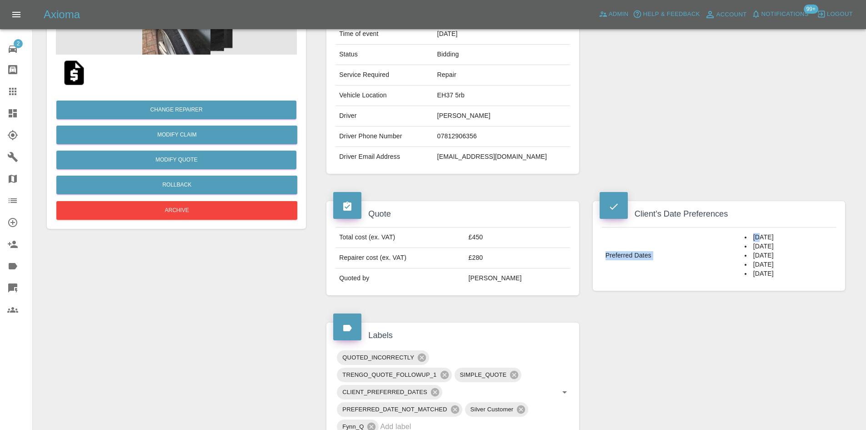
scroll to position [31, 0]
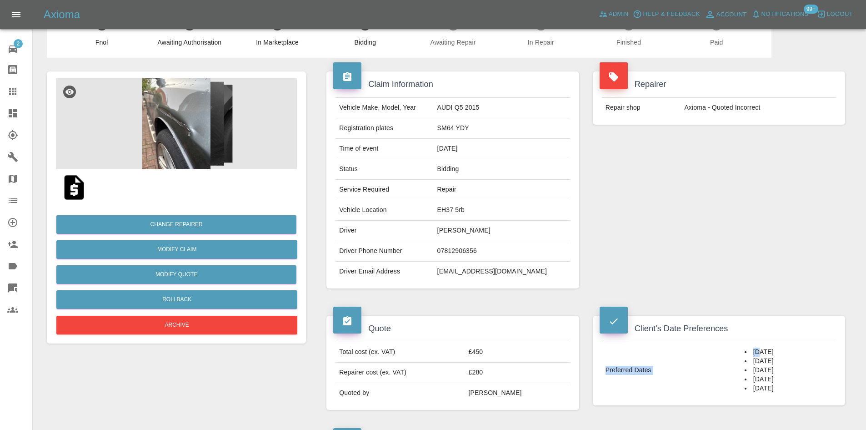
click at [161, 115] on img at bounding box center [176, 123] width 241 height 91
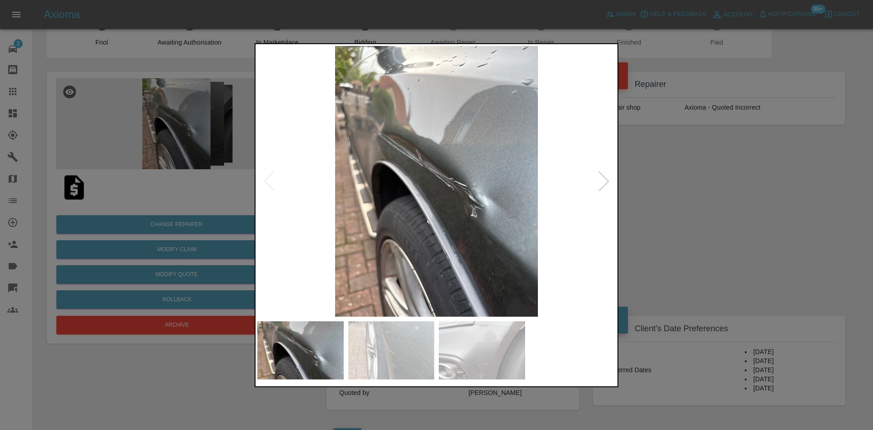
click at [601, 181] on div at bounding box center [604, 181] width 20 height 20
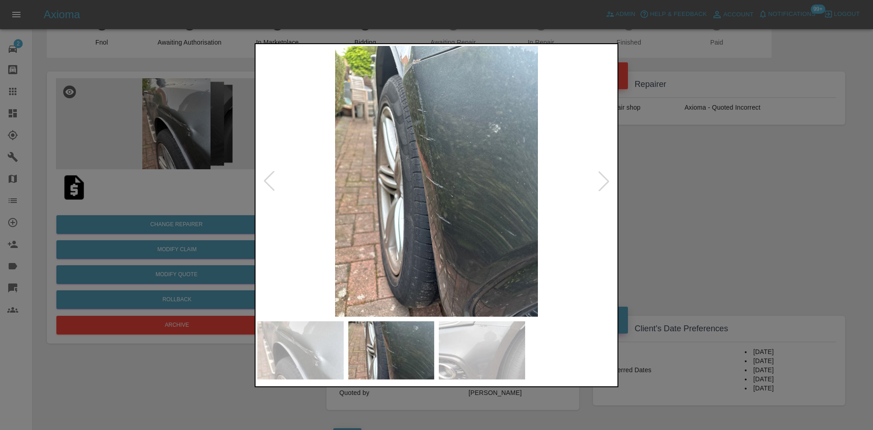
click at [429, 67] on img at bounding box center [436, 181] width 358 height 271
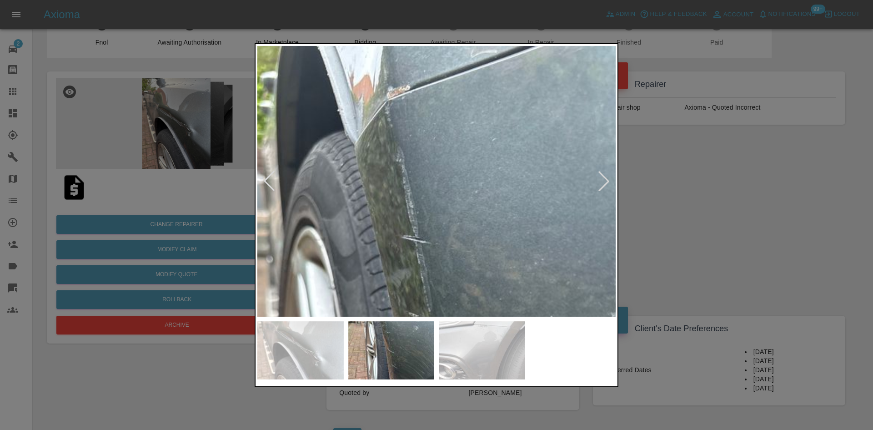
click at [599, 181] on div at bounding box center [604, 181] width 20 height 20
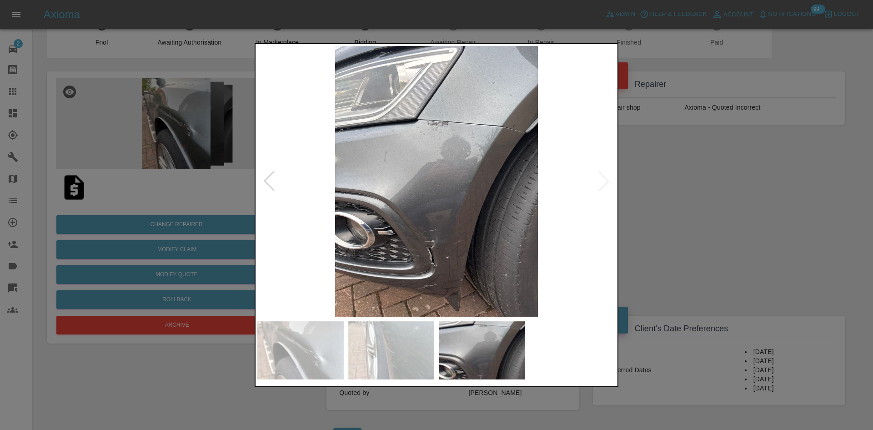
click at [431, 245] on img at bounding box center [436, 181] width 358 height 271
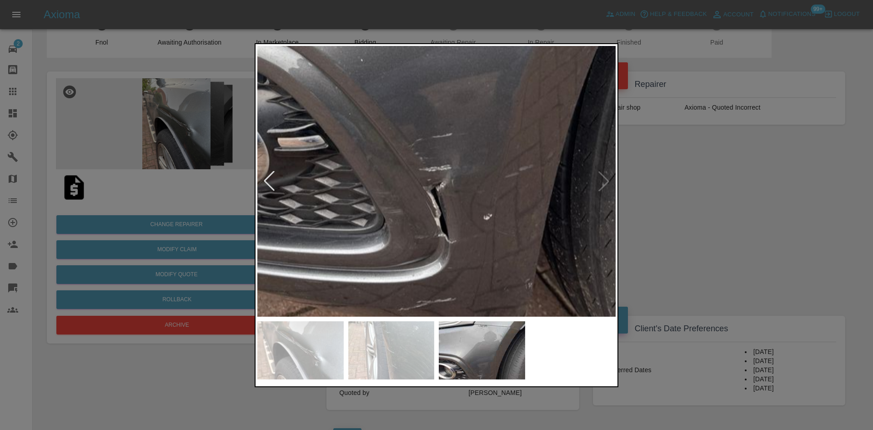
drag, startPoint x: 813, startPoint y: 219, endPoint x: 808, endPoint y: 213, distance: 7.5
click at [813, 217] on div at bounding box center [436, 215] width 873 height 430
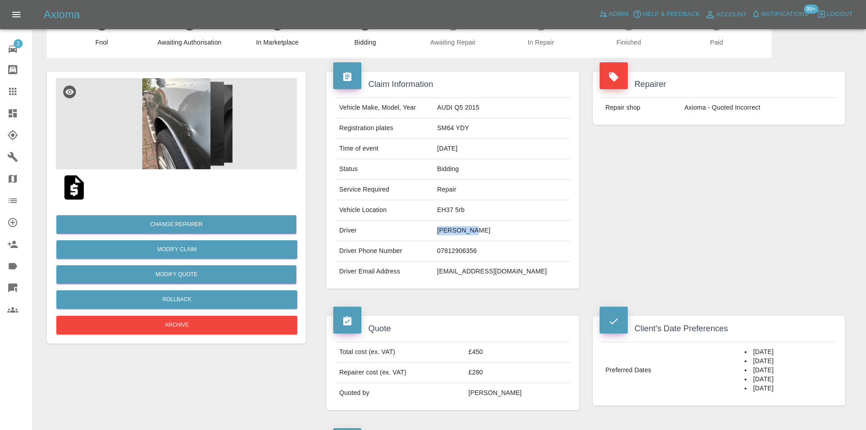
drag, startPoint x: 506, startPoint y: 224, endPoint x: 431, endPoint y: 226, distance: 74.6
click at [431, 226] on tr "Driver John Green" at bounding box center [453, 231] width 234 height 20
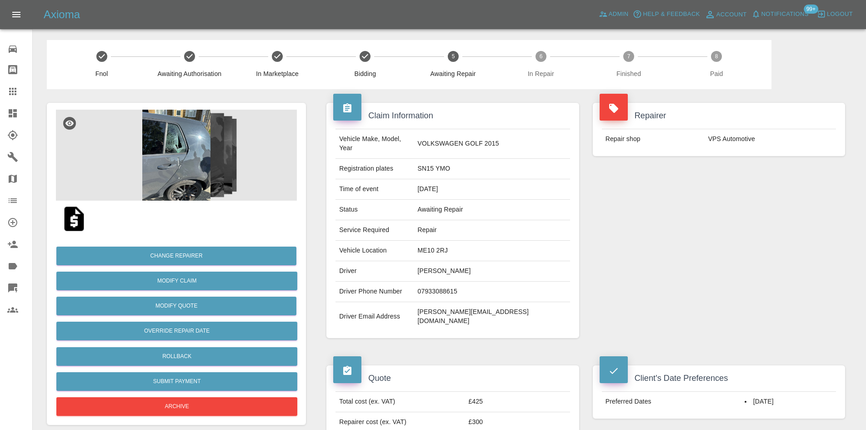
click at [221, 156] on img at bounding box center [176, 155] width 241 height 91
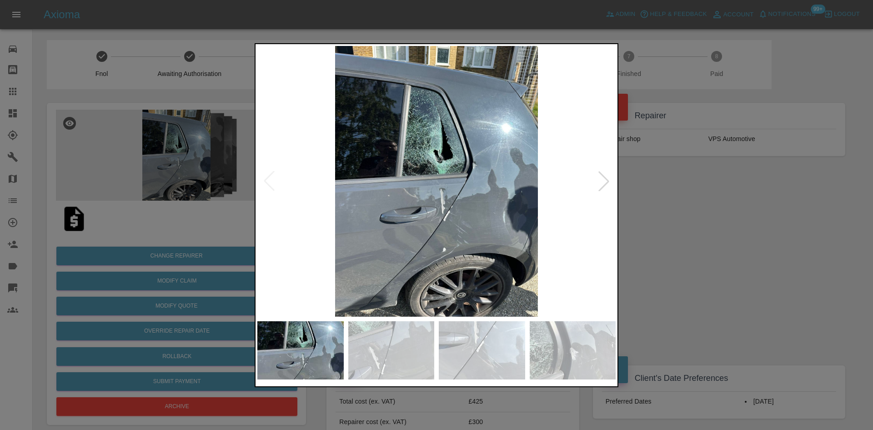
click at [600, 179] on div at bounding box center [604, 181] width 20 height 20
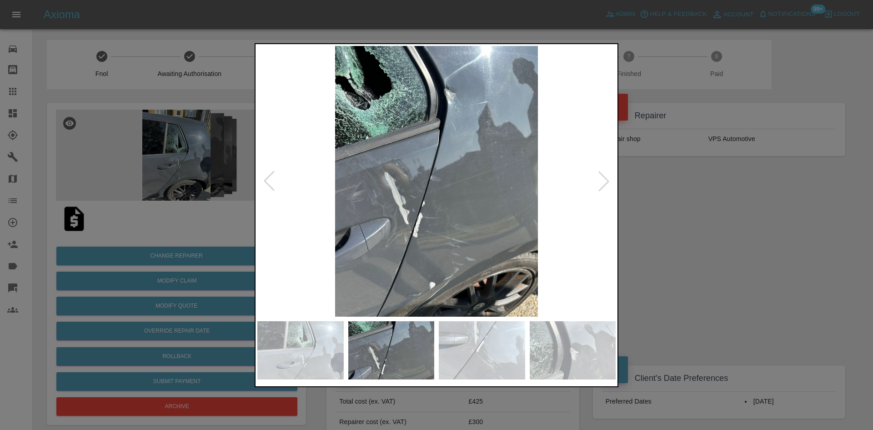
click at [600, 179] on div at bounding box center [604, 181] width 20 height 20
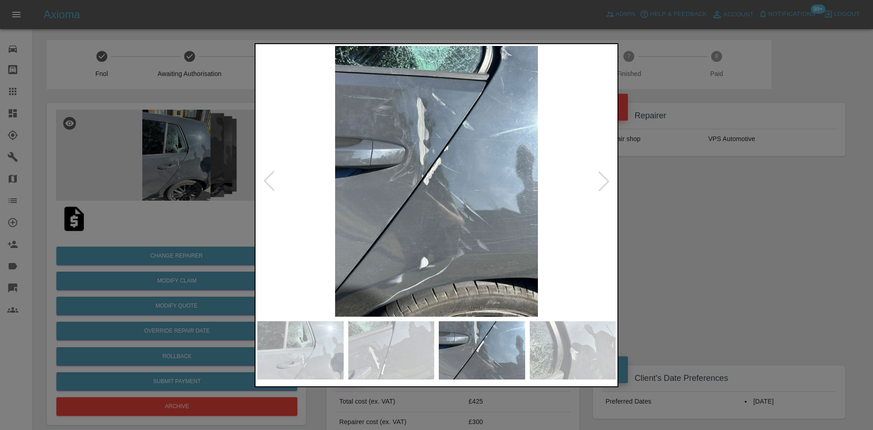
click at [600, 179] on div at bounding box center [604, 181] width 20 height 20
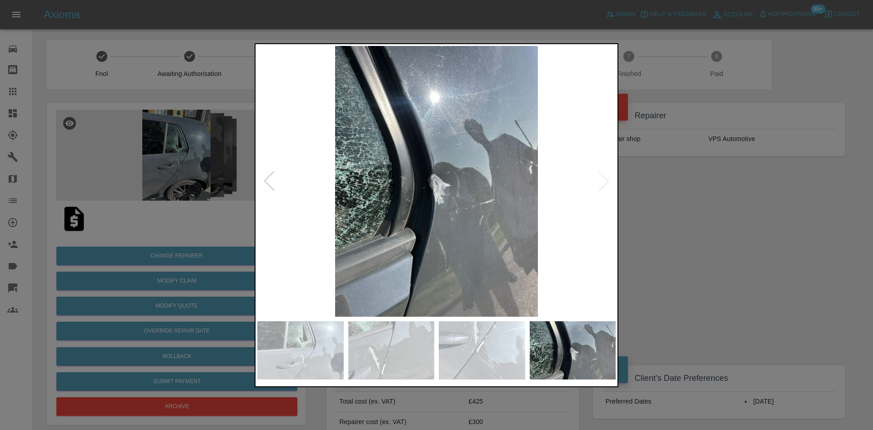
click at [600, 179] on img at bounding box center [436, 181] width 358 height 271
click at [747, 224] on div at bounding box center [436, 215] width 873 height 430
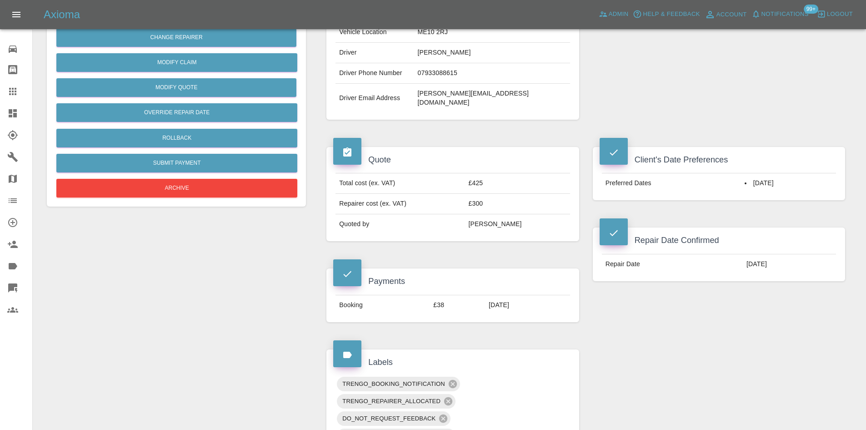
scroll to position [273, 0]
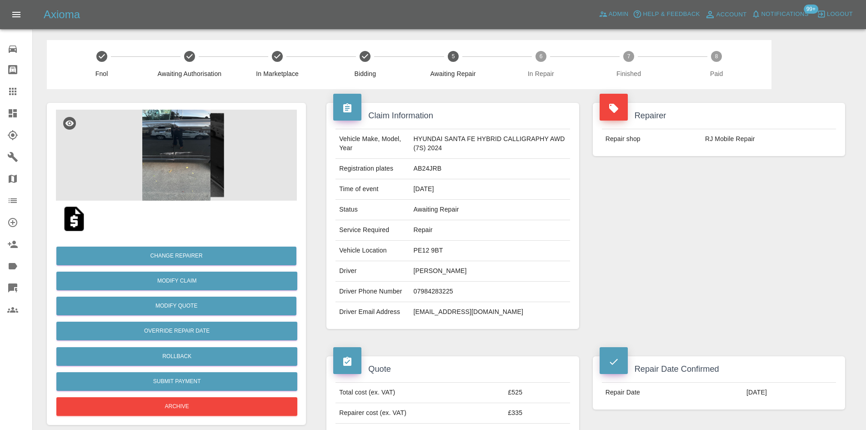
click at [180, 151] on img at bounding box center [176, 155] width 241 height 91
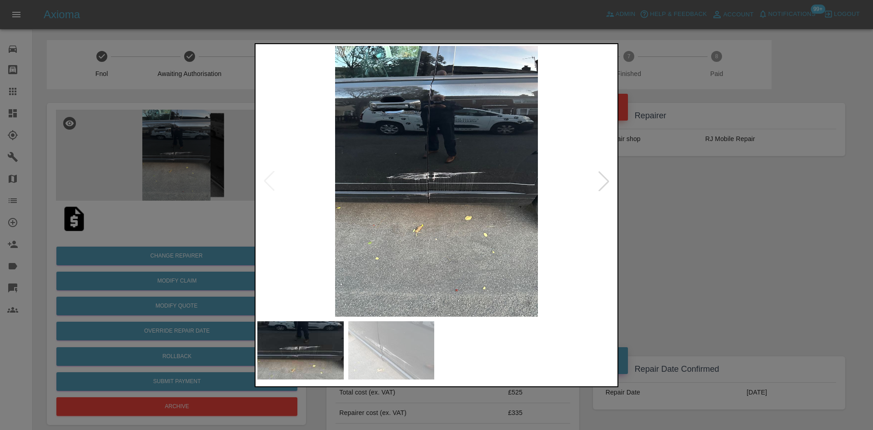
click at [460, 141] on img at bounding box center [436, 181] width 358 height 271
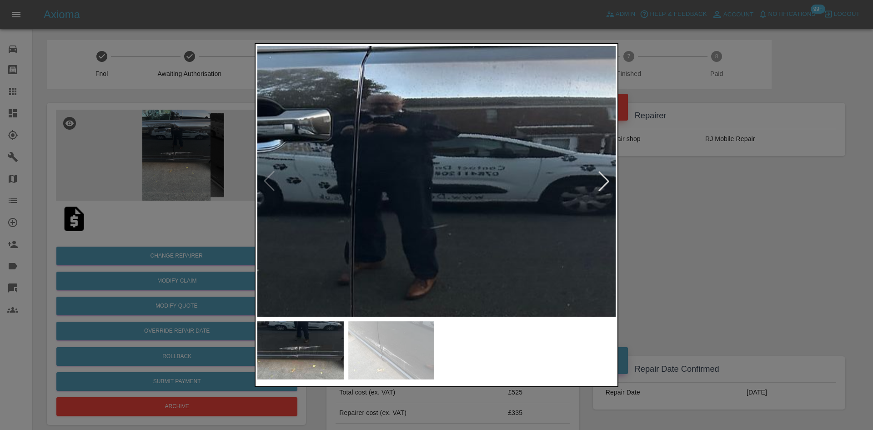
click at [472, 192] on img at bounding box center [378, 354] width 1075 height 812
click at [603, 186] on div at bounding box center [604, 181] width 20 height 20
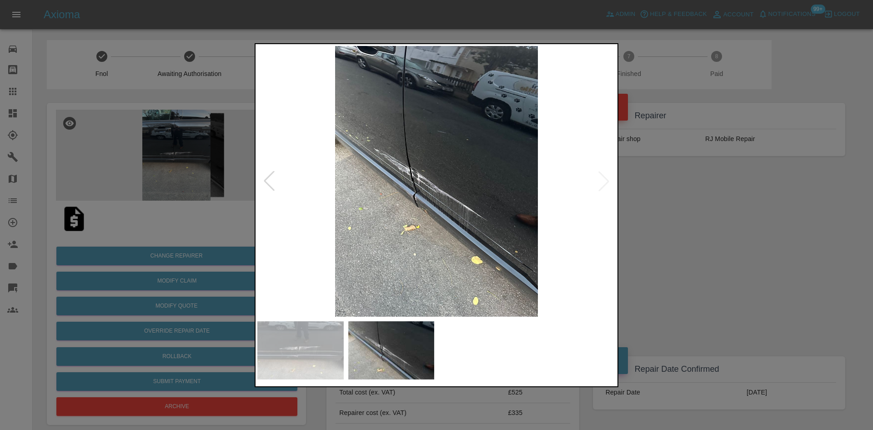
click at [603, 186] on img at bounding box center [436, 181] width 358 height 271
click at [777, 193] on div at bounding box center [436, 215] width 873 height 430
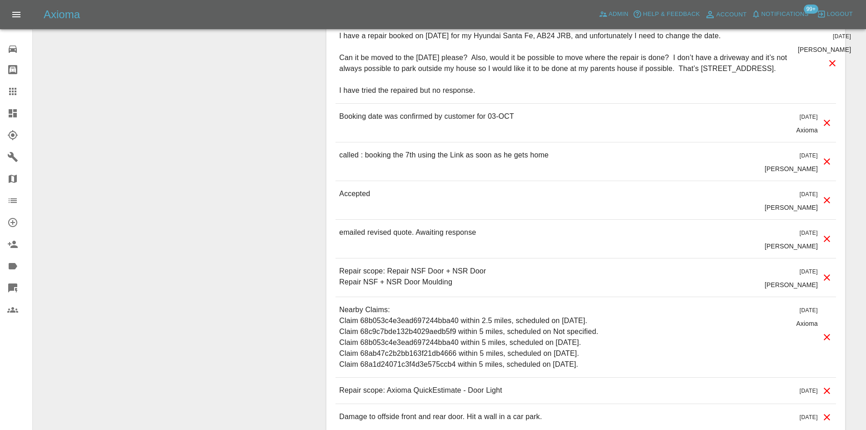
scroll to position [955, 0]
